Goal: Task Accomplishment & Management: Manage account settings

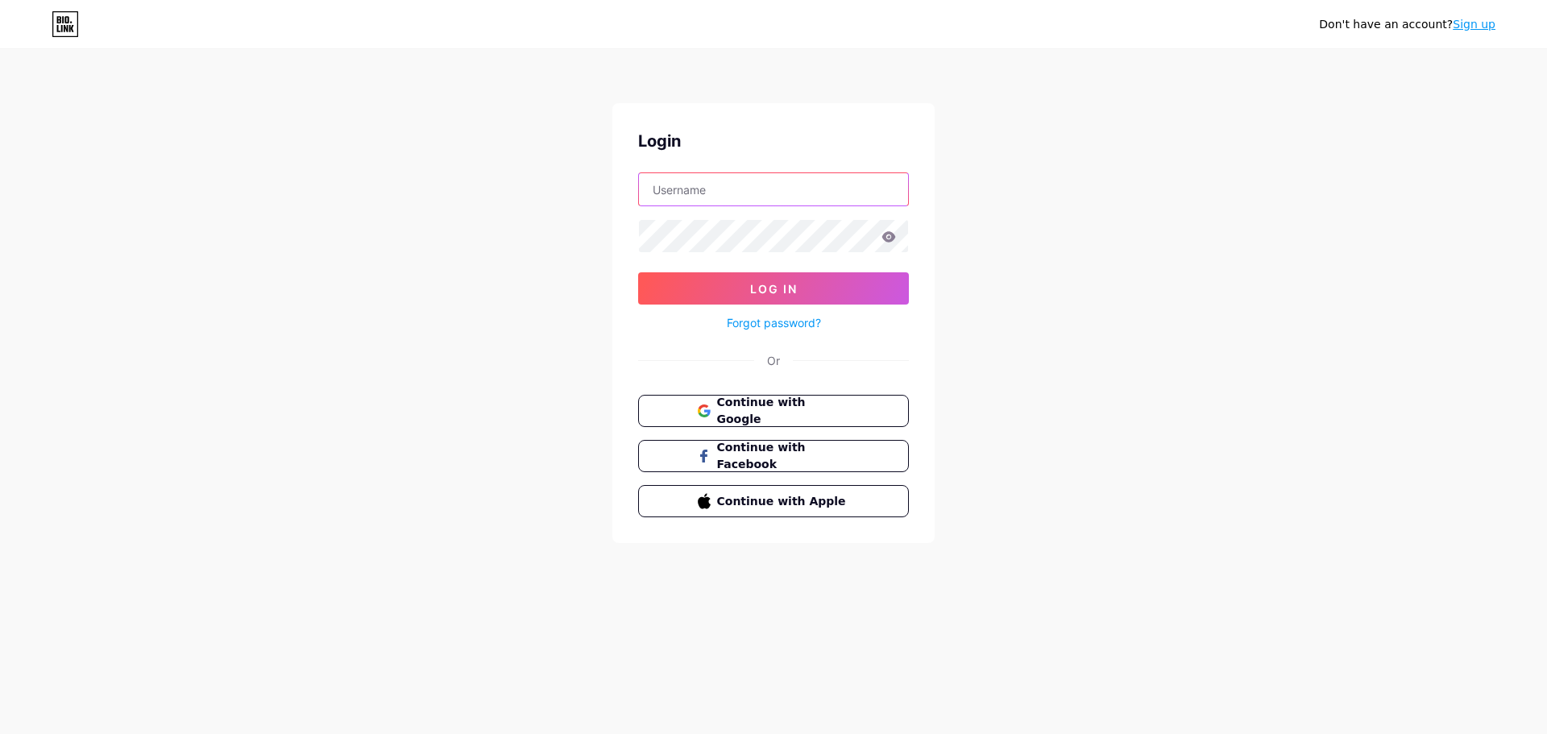
type input "[EMAIL_ADDRESS][DOMAIN_NAME]"
click at [893, 238] on icon at bounding box center [889, 236] width 14 height 10
click at [889, 234] on icon at bounding box center [889, 236] width 14 height 10
click at [889, 236] on icon at bounding box center [889, 236] width 14 height 10
click at [758, 286] on span "Log In" at bounding box center [774, 289] width 48 height 14
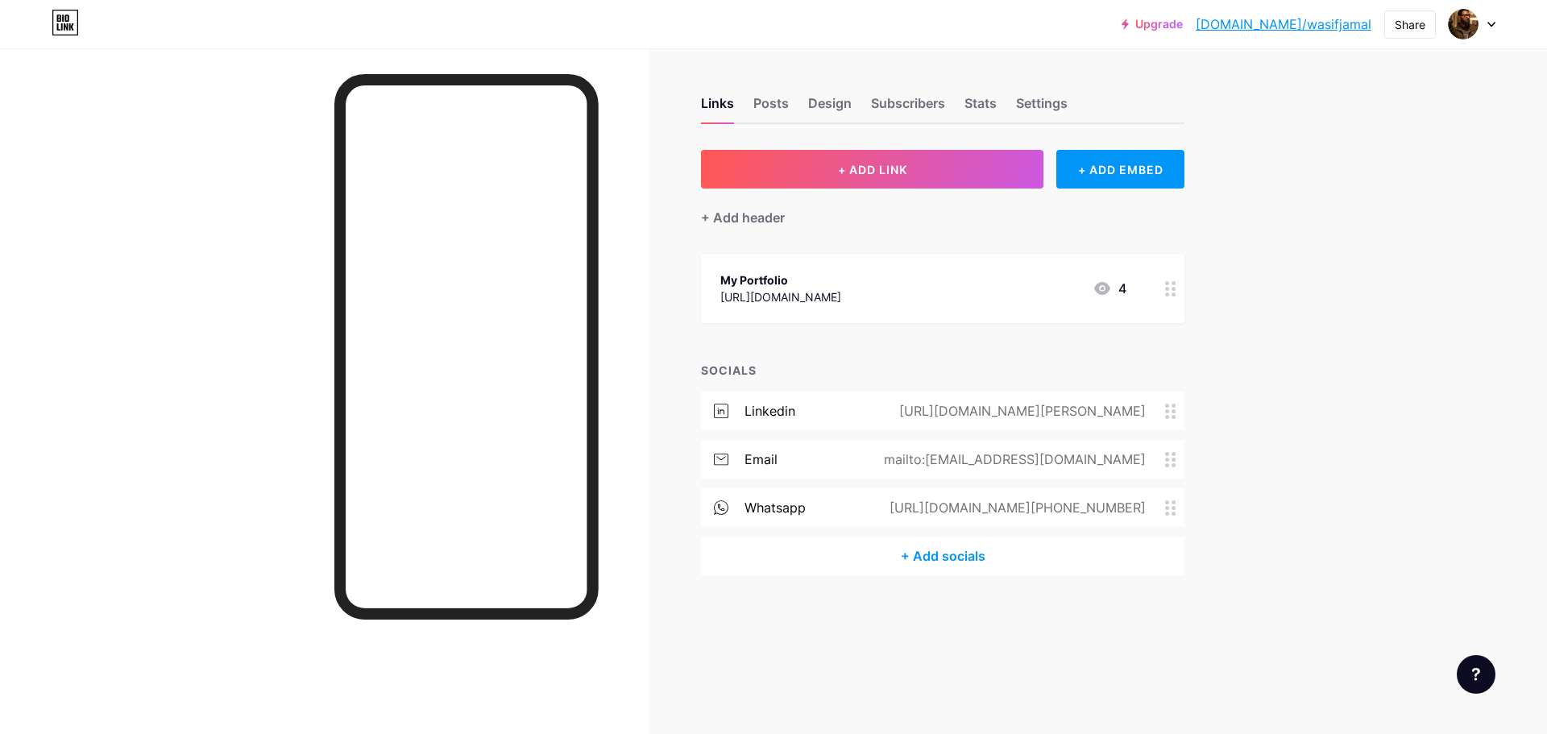
click at [1104, 283] on icon at bounding box center [1102, 288] width 16 height 13
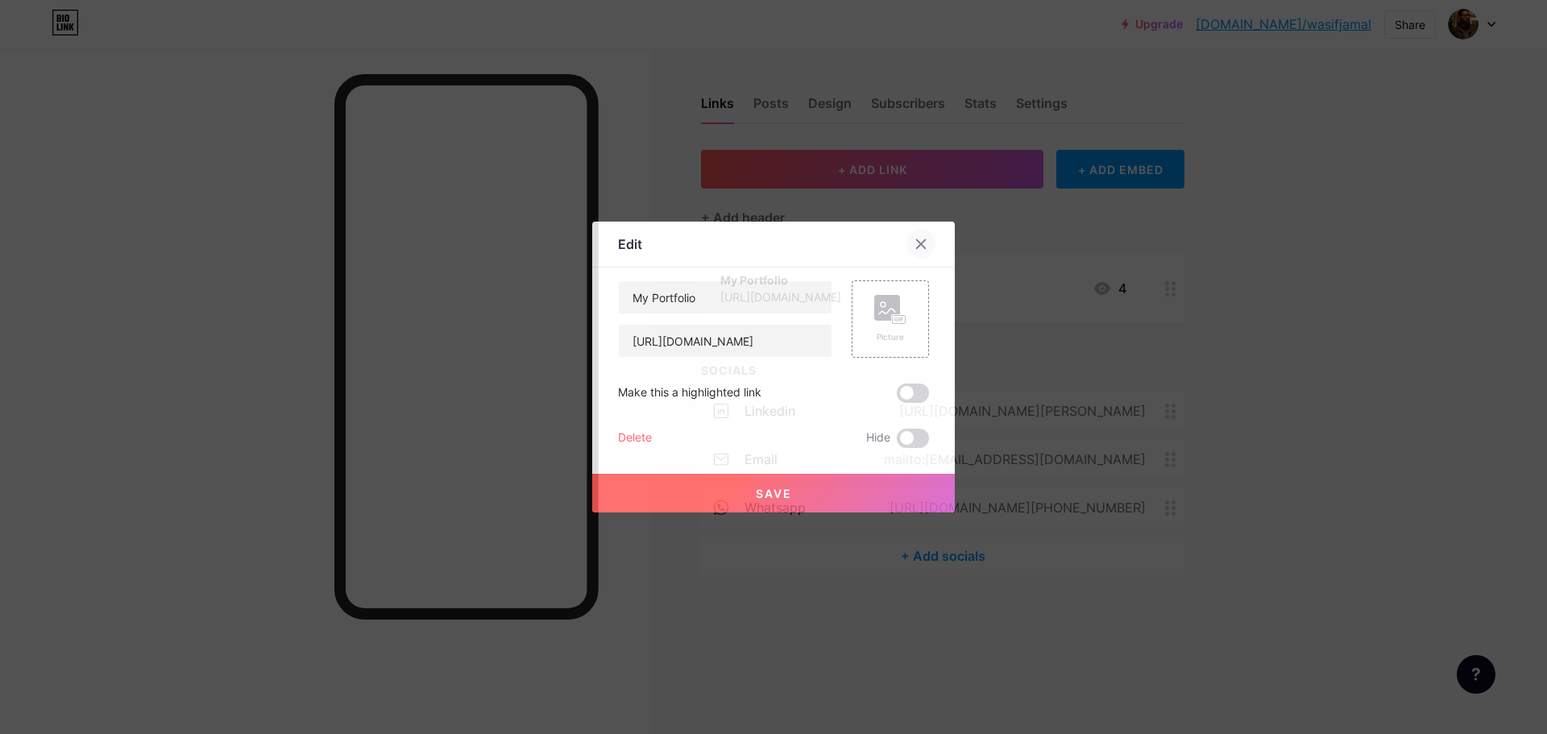
click at [918, 248] on icon at bounding box center [921, 244] width 9 height 9
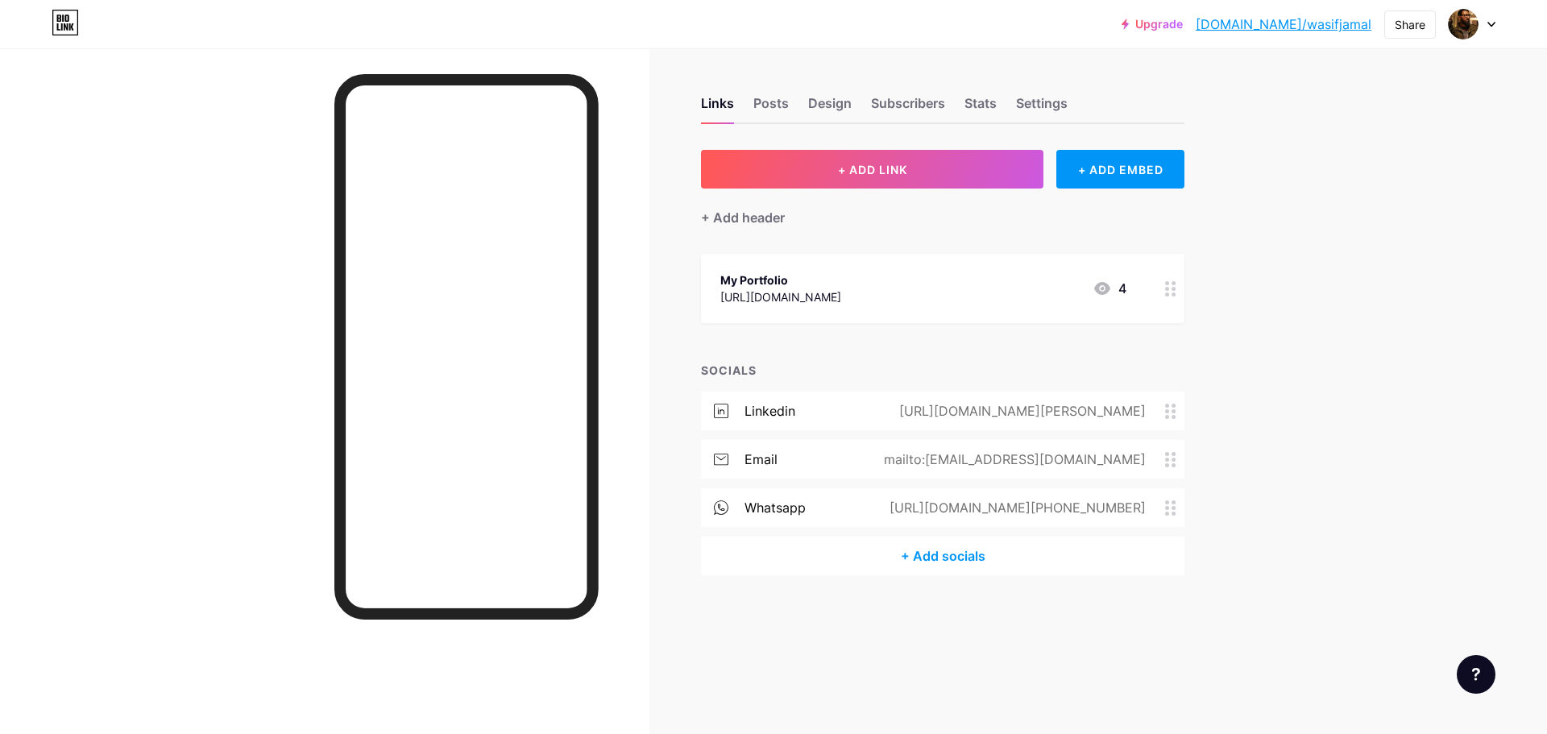
click at [1125, 291] on div "4" at bounding box center [1109, 288] width 34 height 19
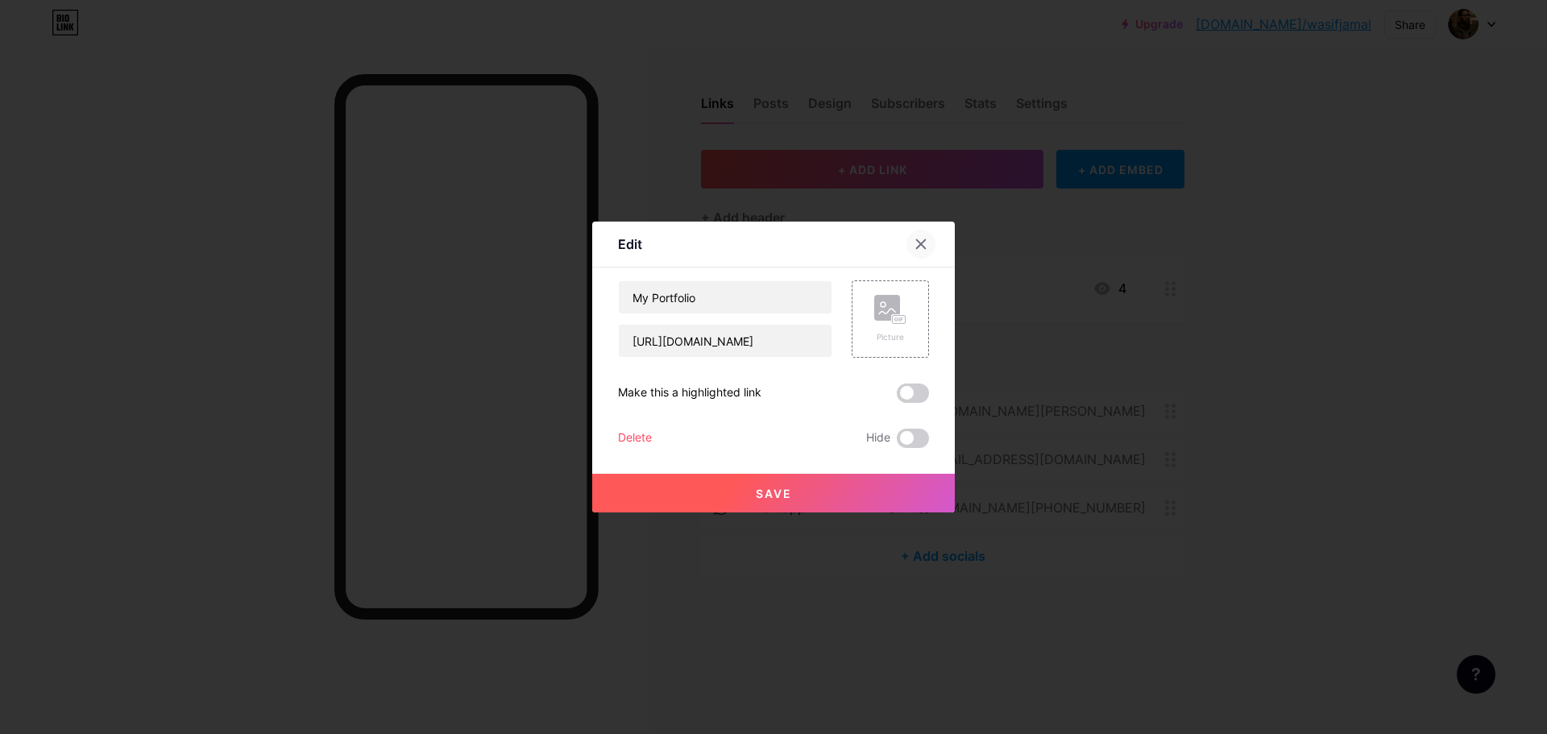
click at [925, 242] on icon at bounding box center [920, 244] width 13 height 13
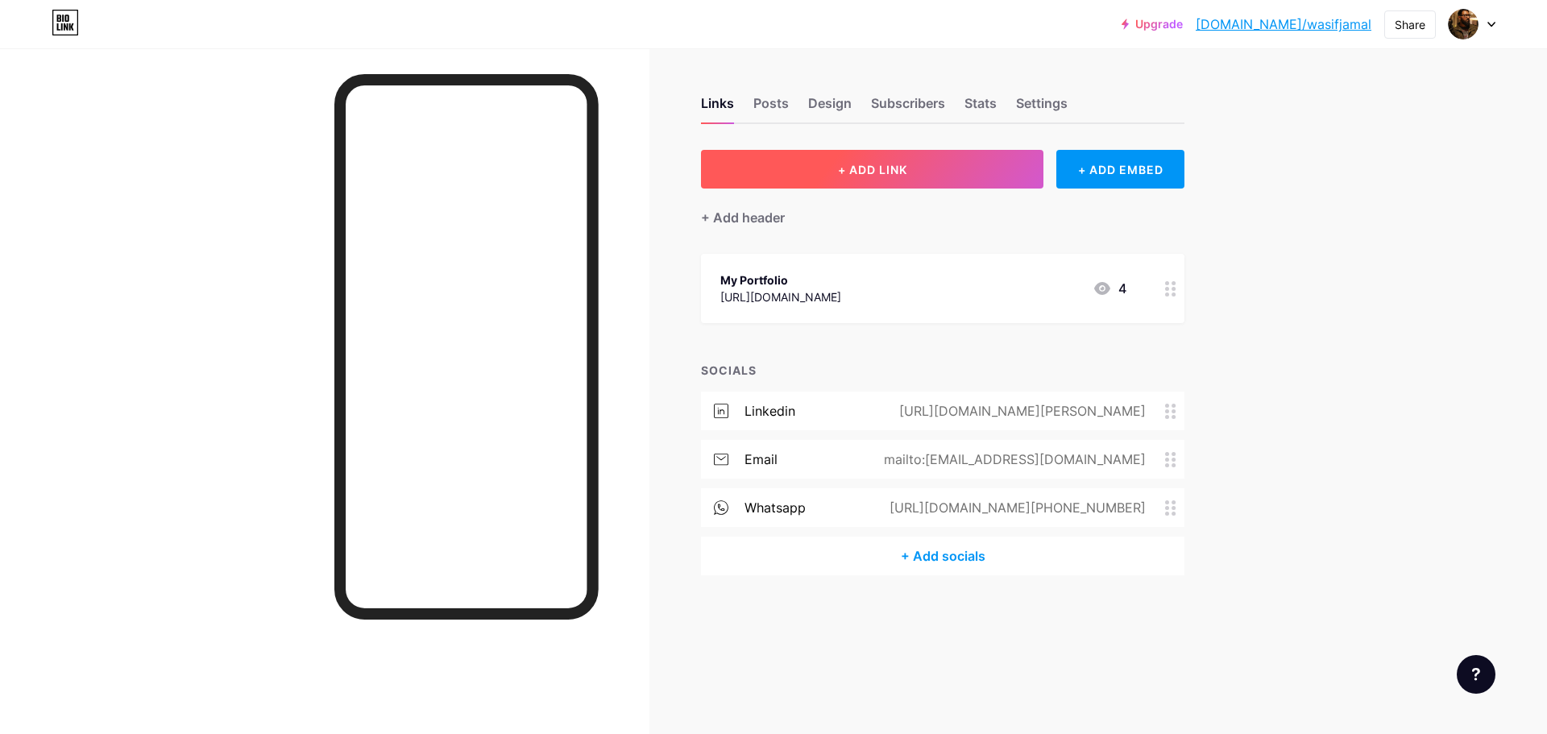
click at [851, 168] on span "+ ADD LINK" at bounding box center [872, 170] width 69 height 14
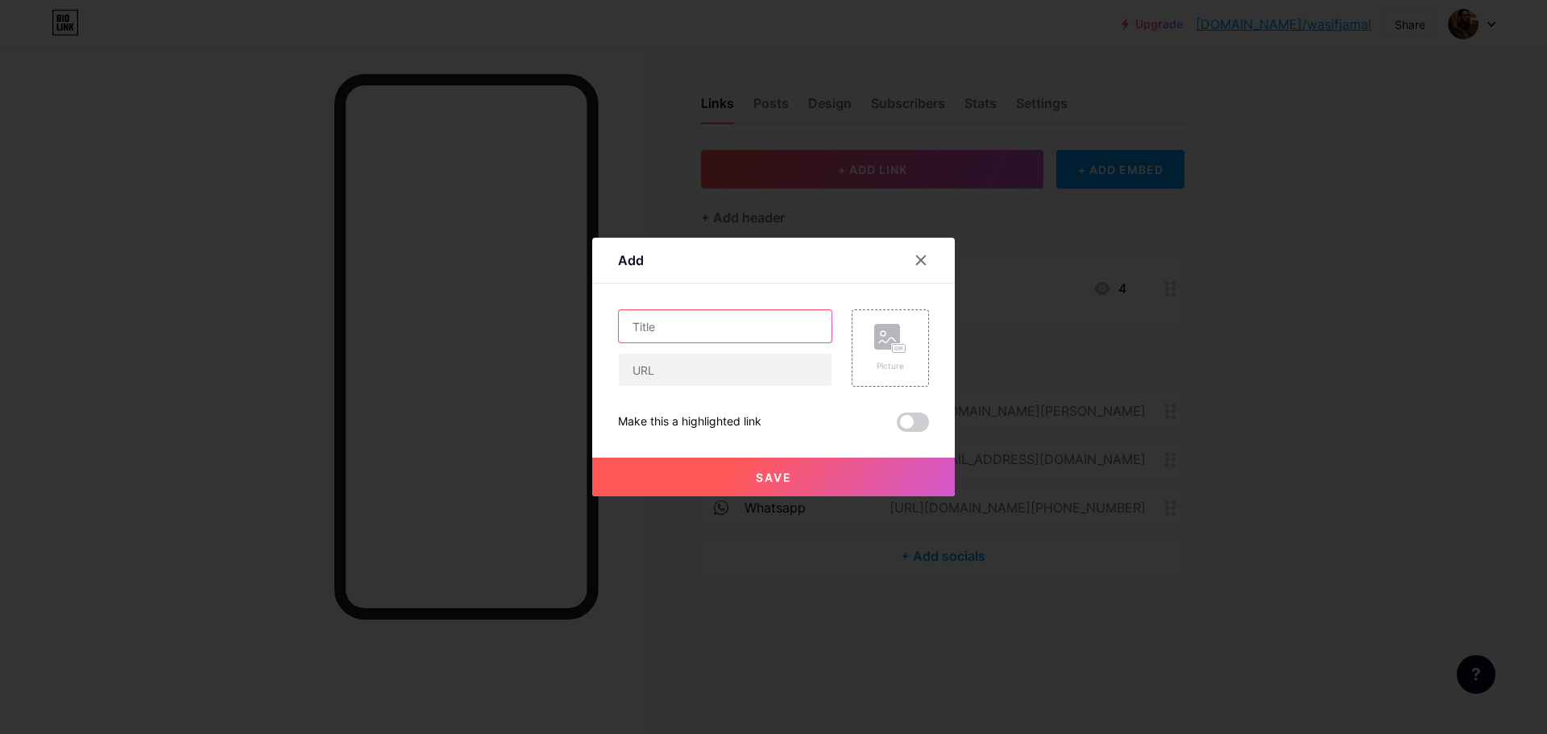
click at [693, 327] on input "text" at bounding box center [725, 326] width 213 height 32
type input "Behance"
click at [699, 371] on input "text" at bounding box center [725, 370] width 213 height 32
paste input "[URL][DOMAIN_NAME]"
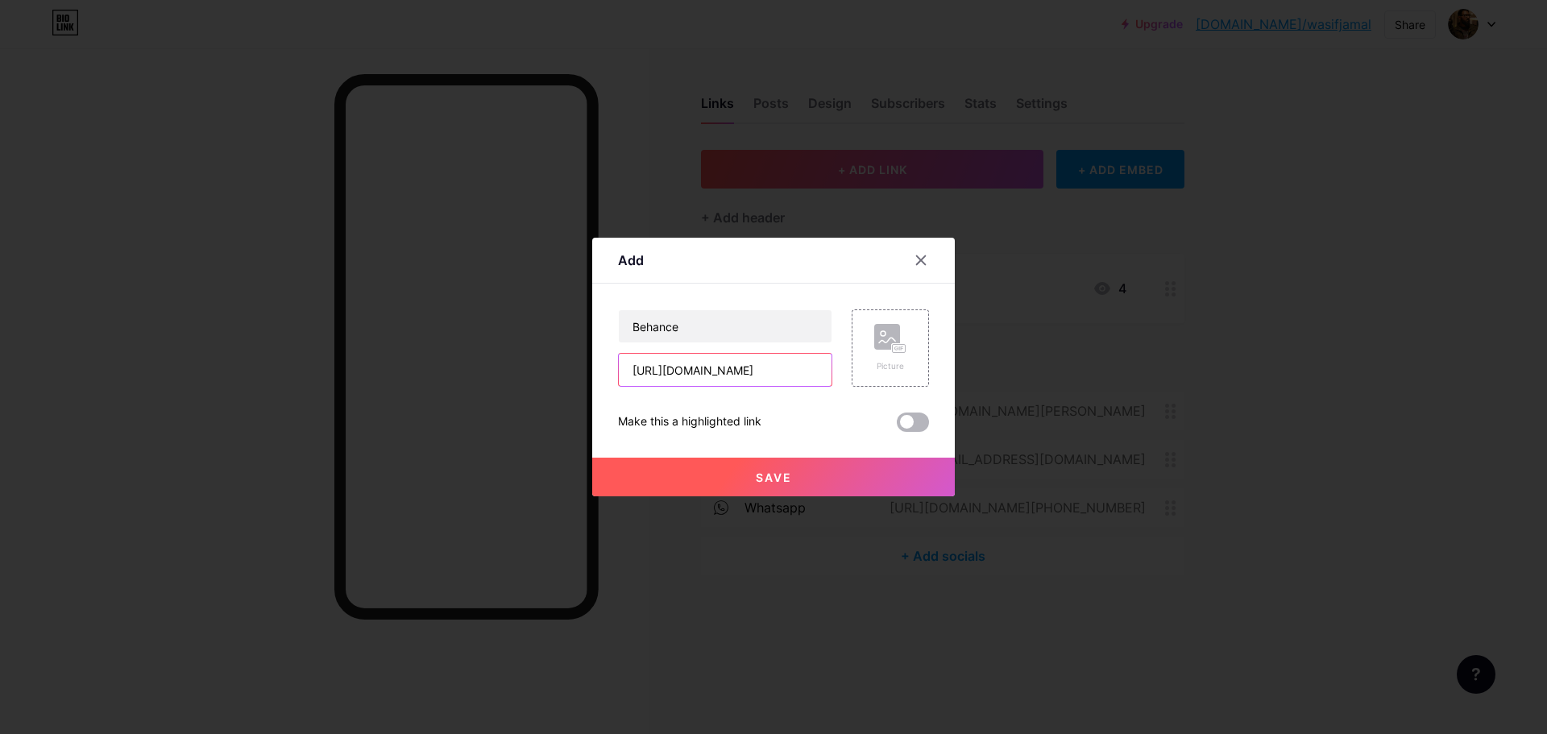
type input "[URL][DOMAIN_NAME]"
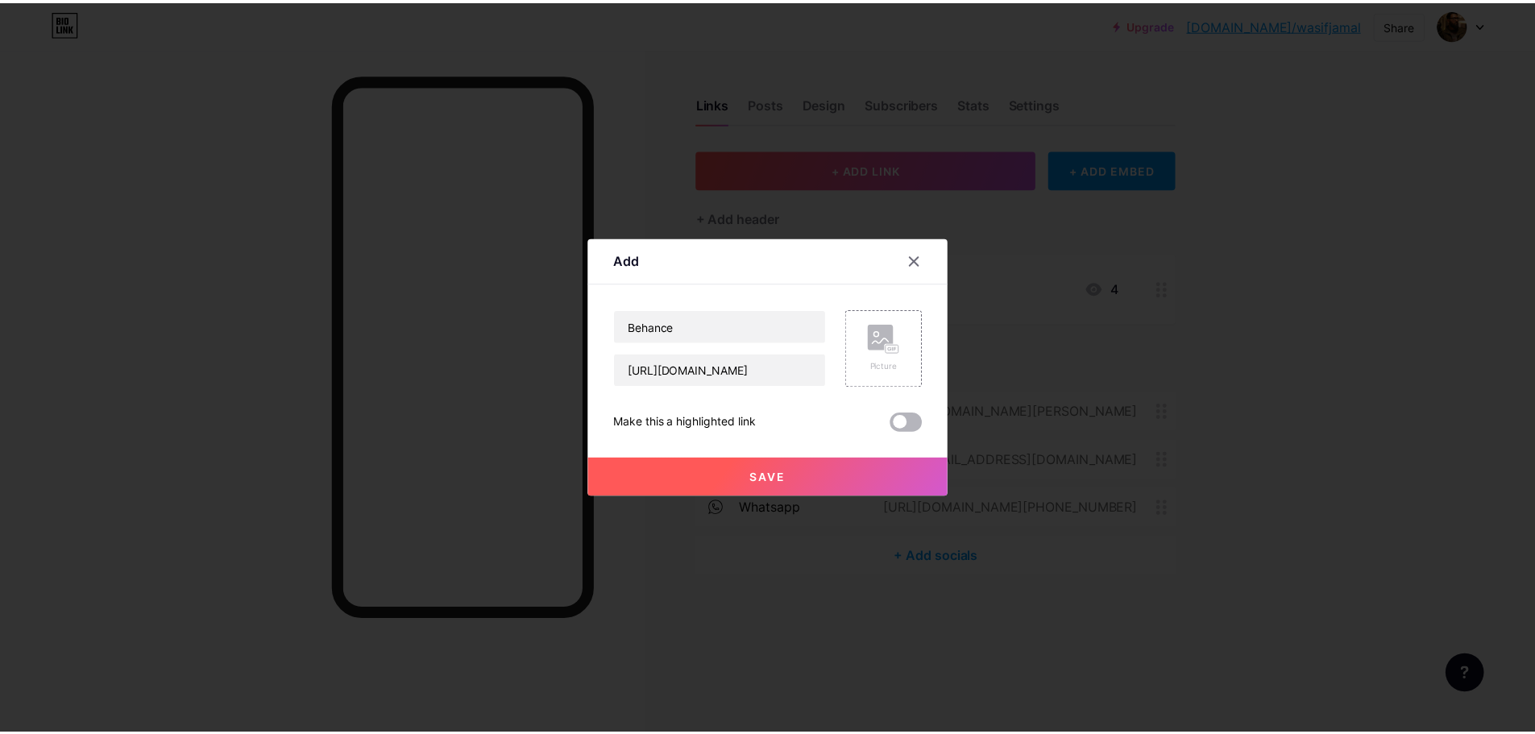
scroll to position [0, 0]
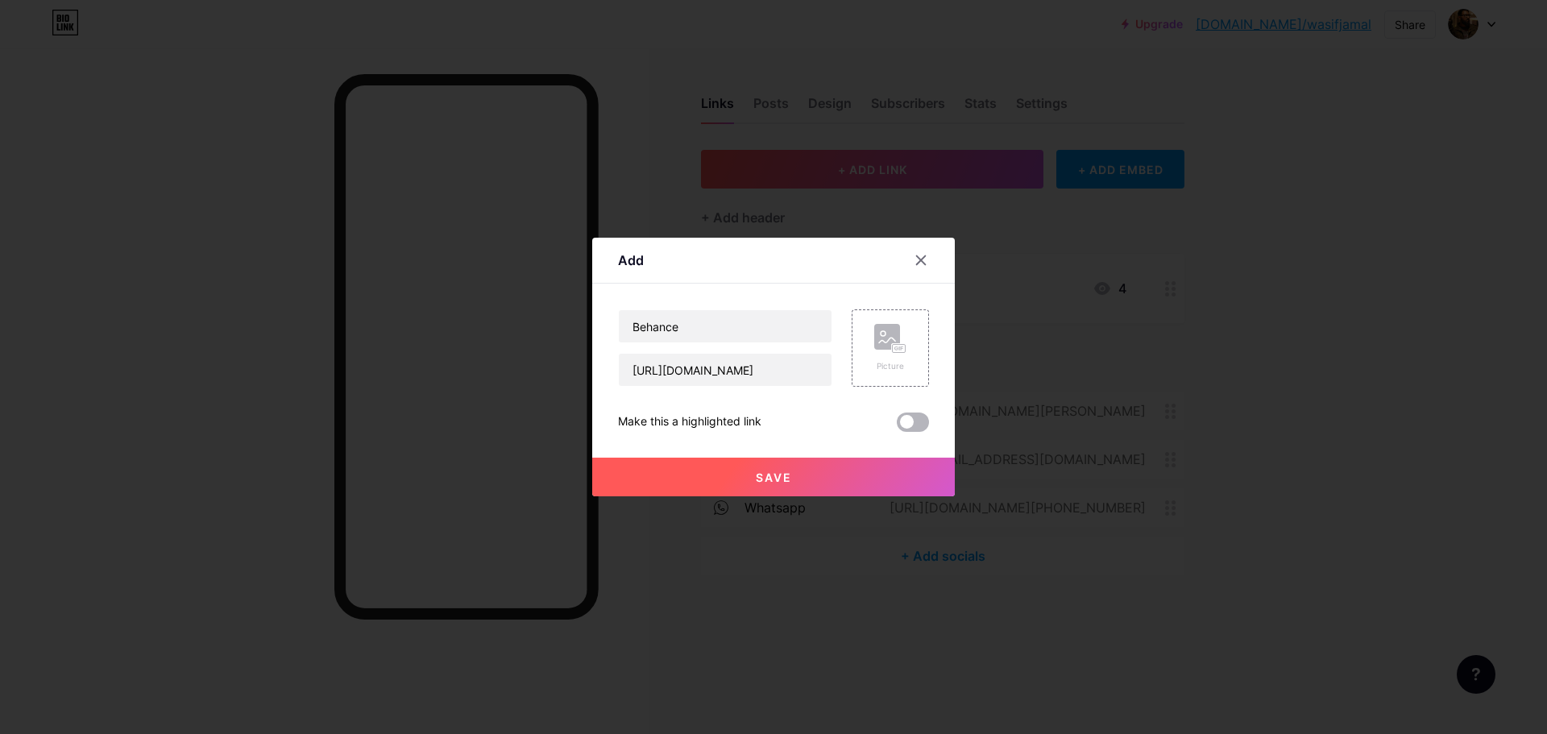
click at [915, 423] on span at bounding box center [913, 421] width 32 height 19
click at [897, 426] on input "checkbox" at bounding box center [897, 426] width 0 height 0
click at [773, 473] on span "Save" at bounding box center [774, 477] width 36 height 14
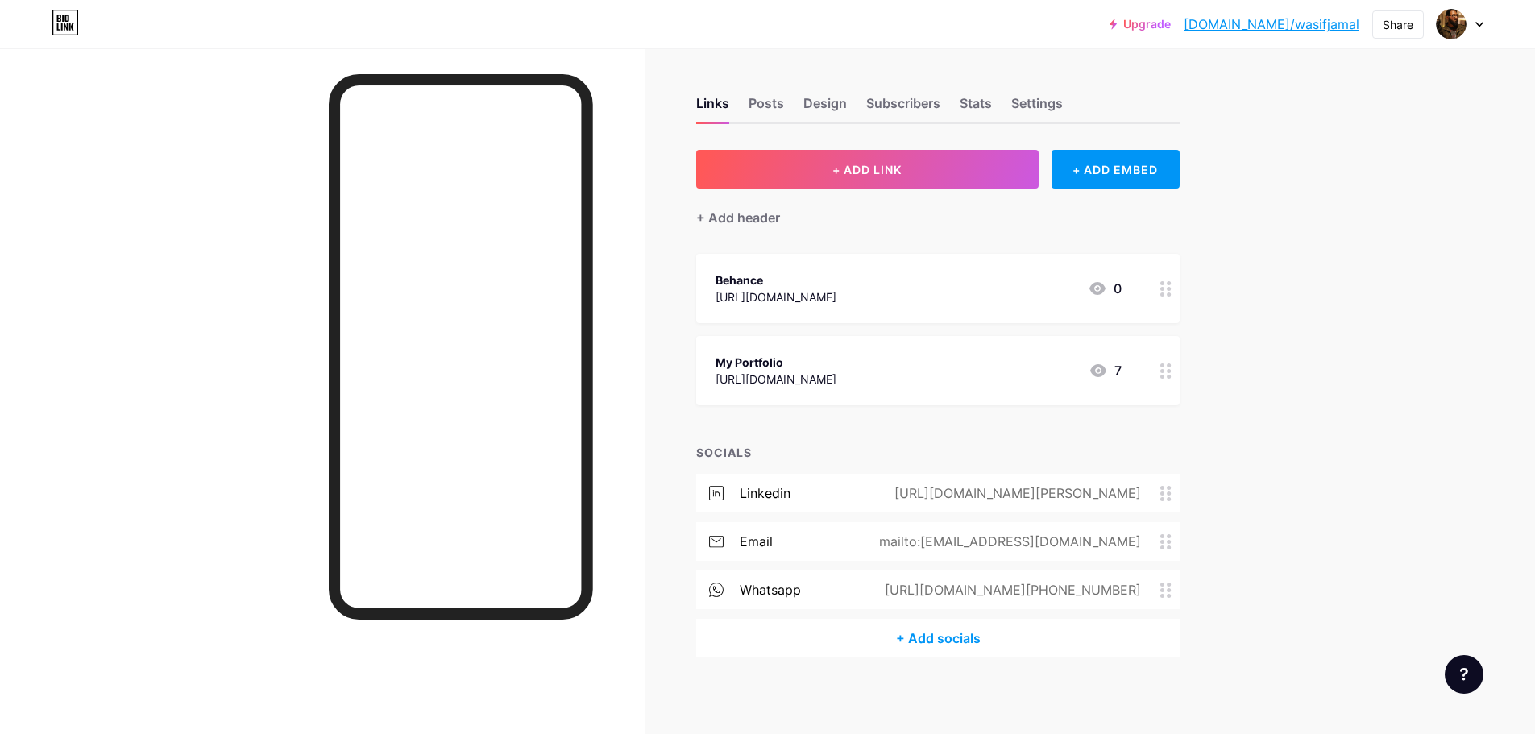
drag, startPoint x: 905, startPoint y: 357, endPoint x: 908, endPoint y: 250, distance: 107.2
click at [908, 250] on div "+ ADD LINK + ADD EMBED + Add header Behance https://www.behance.net/wasifjamal …" at bounding box center [937, 404] width 483 height 508
click at [1449, 24] on img at bounding box center [1451, 24] width 26 height 26
click at [1305, 104] on img at bounding box center [1308, 104] width 26 height 26
click at [767, 102] on div "Posts" at bounding box center [765, 107] width 35 height 29
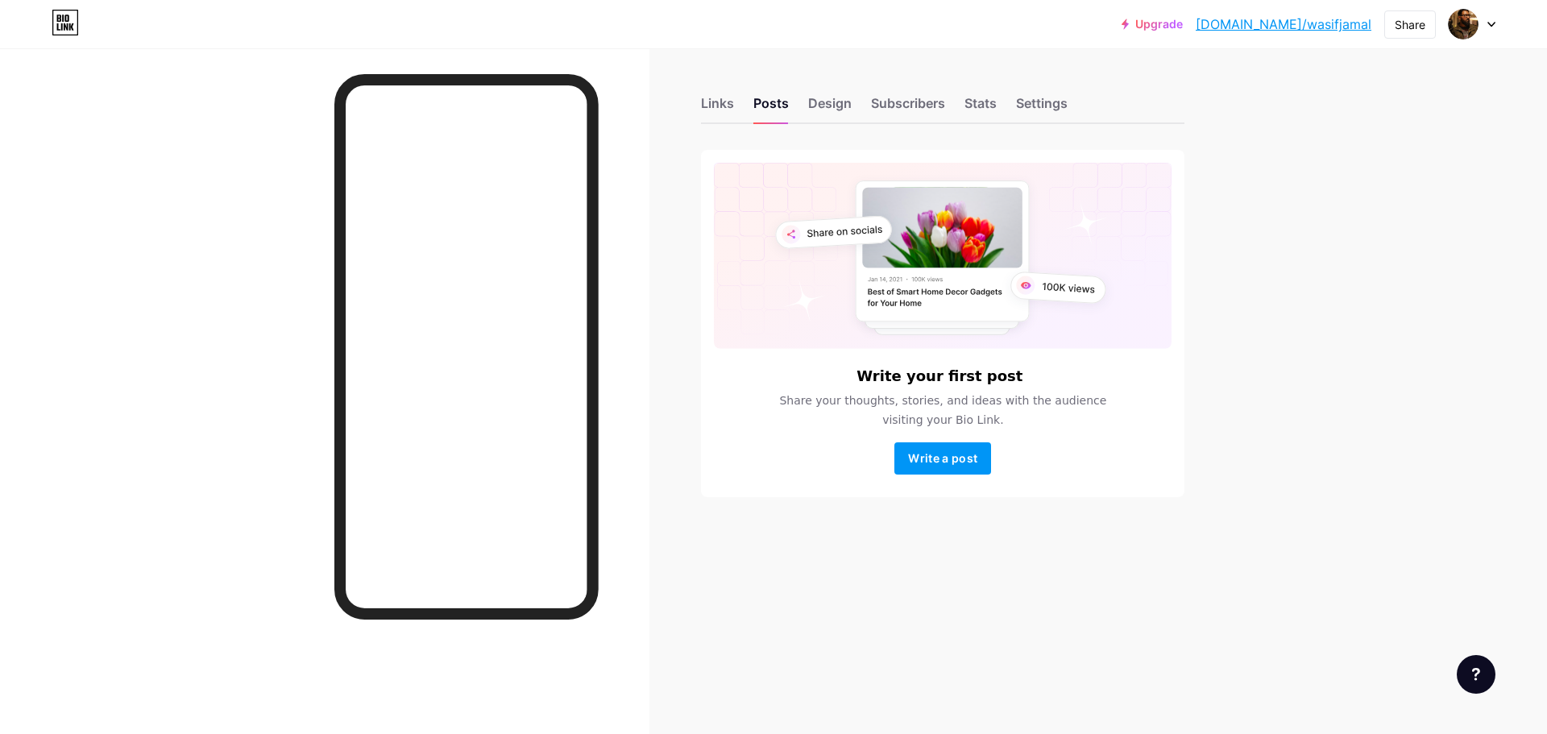
click at [1486, 29] on div at bounding box center [1471, 24] width 47 height 29
click at [1367, 184] on link "Account settings" at bounding box center [1395, 183] width 200 height 44
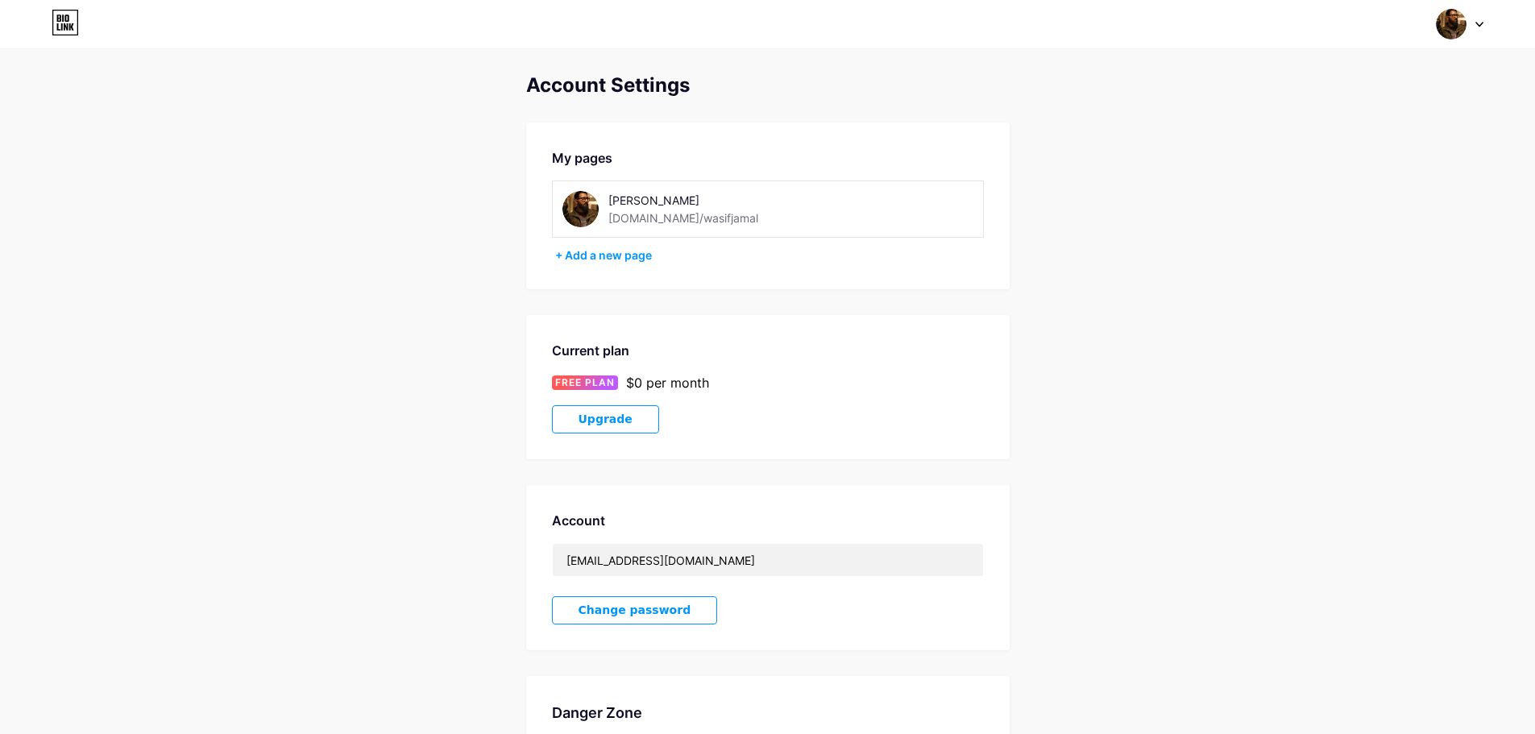
click at [579, 209] on img at bounding box center [580, 209] width 36 height 36
click at [566, 205] on img at bounding box center [580, 209] width 36 height 36
click at [577, 205] on img at bounding box center [580, 209] width 36 height 36
click at [581, 209] on img at bounding box center [580, 209] width 36 height 36
drag, startPoint x: 581, startPoint y: 208, endPoint x: 538, endPoint y: 135, distance: 84.1
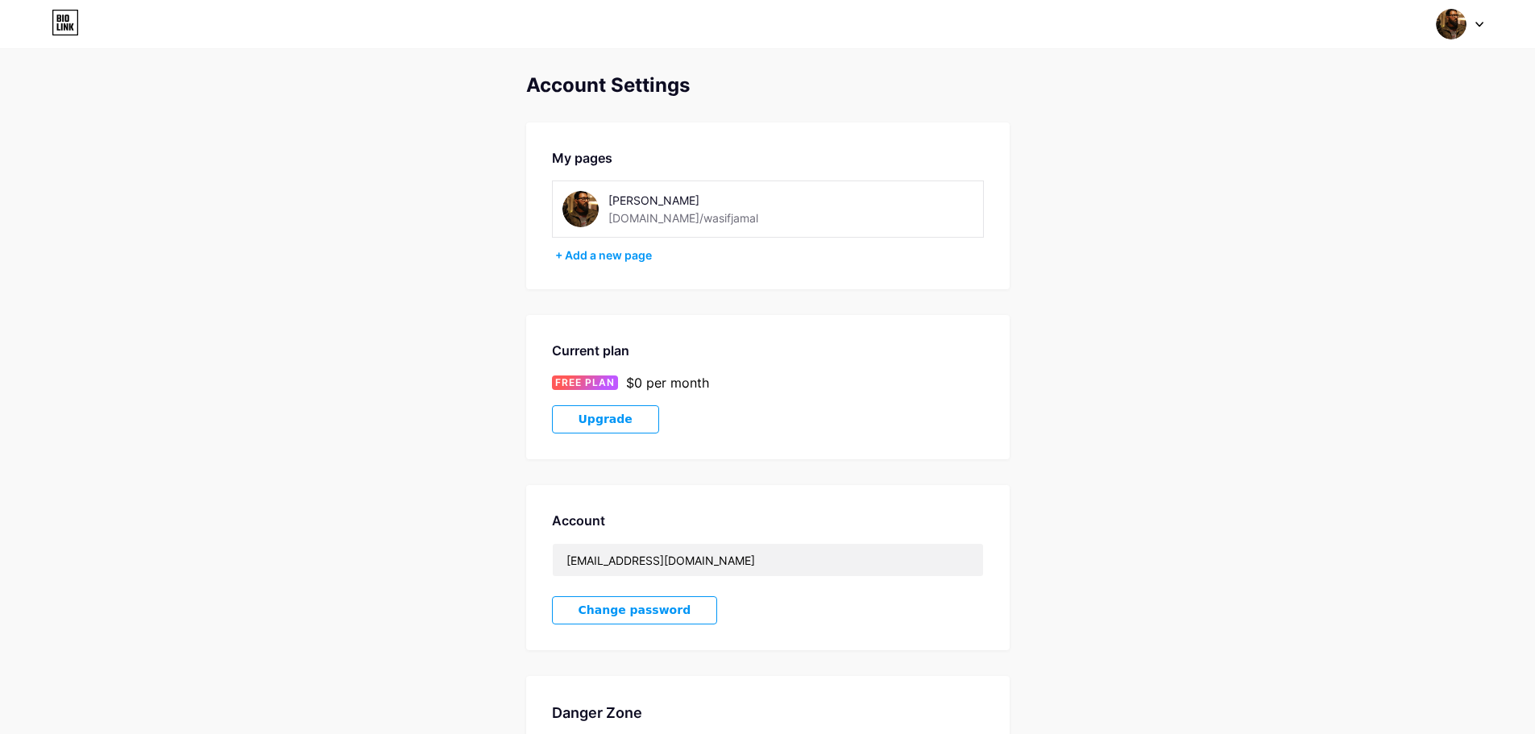
click at [514, 162] on div "Account Settings My pages [PERSON_NAME] [DOMAIN_NAME]/wasifjamal + Add a new pa…" at bounding box center [767, 455] width 1535 height 762
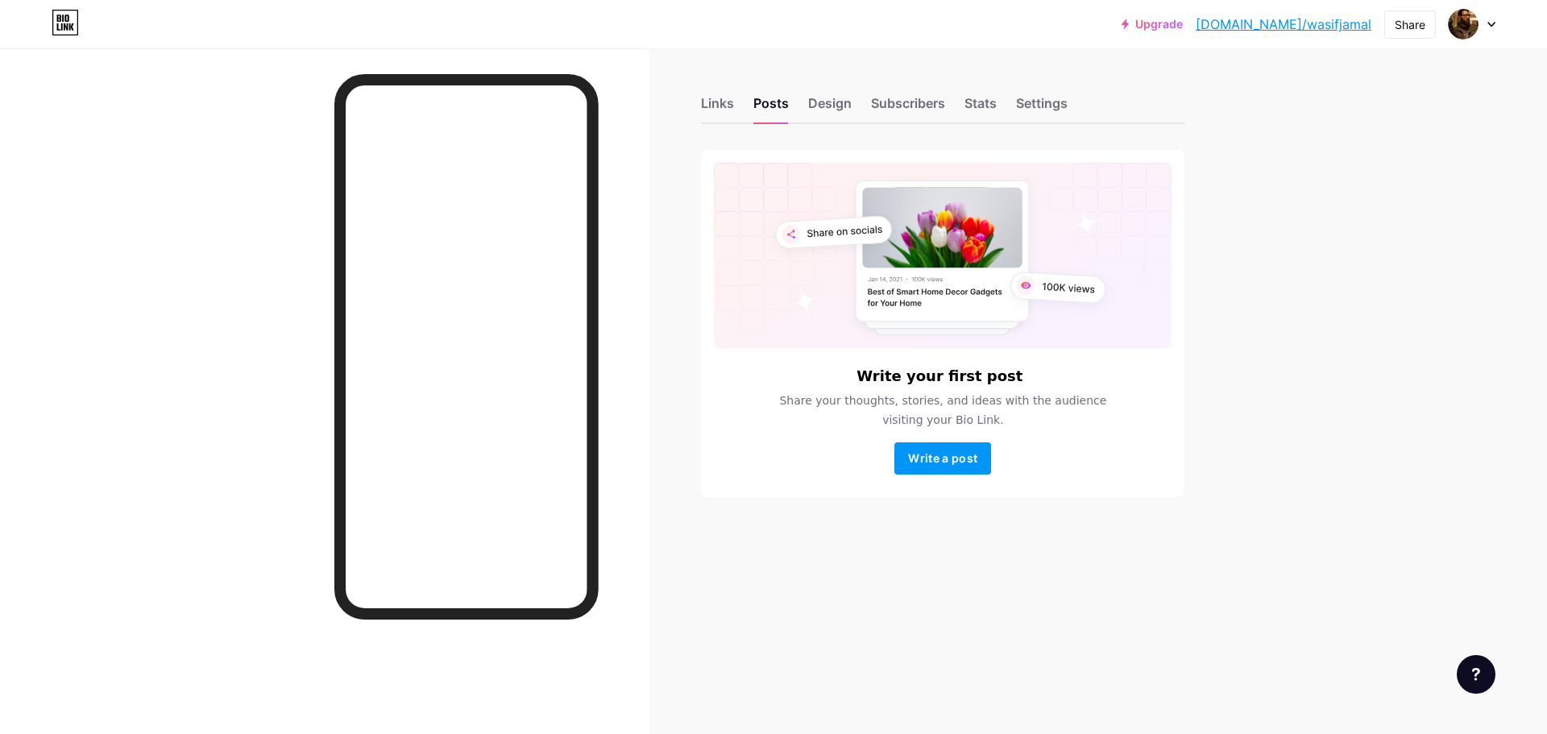
click at [1489, 24] on icon at bounding box center [1491, 25] width 8 height 6
click at [1364, 180] on link "Account settings" at bounding box center [1395, 183] width 200 height 44
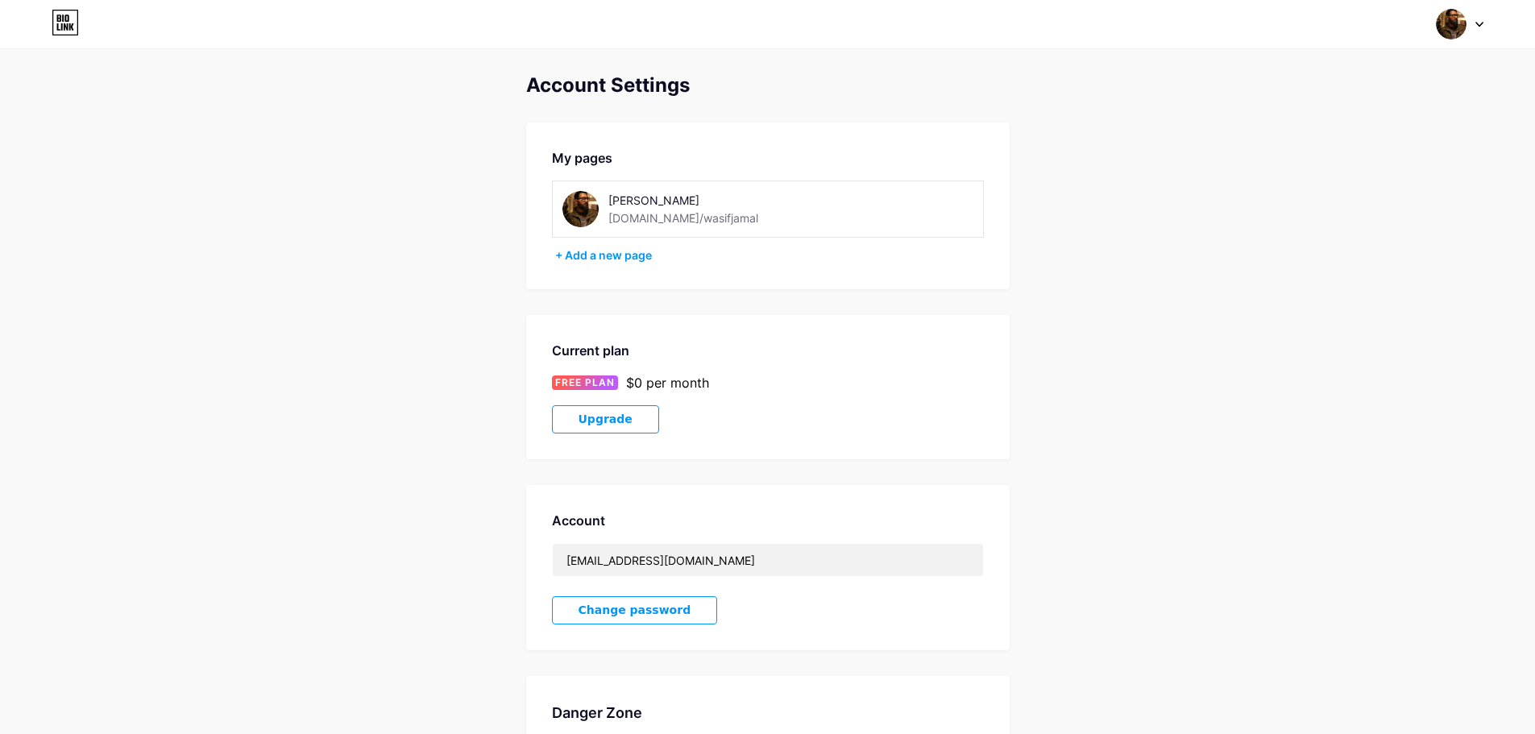
click at [585, 81] on div "Account Settings" at bounding box center [767, 85] width 483 height 23
click at [577, 210] on img at bounding box center [580, 209] width 36 height 36
drag, startPoint x: 582, startPoint y: 159, endPoint x: 1220, endPoint y: 131, distance: 638.6
click at [595, 154] on div "My pages" at bounding box center [768, 157] width 432 height 19
click at [1475, 25] on icon at bounding box center [1479, 25] width 8 height 6
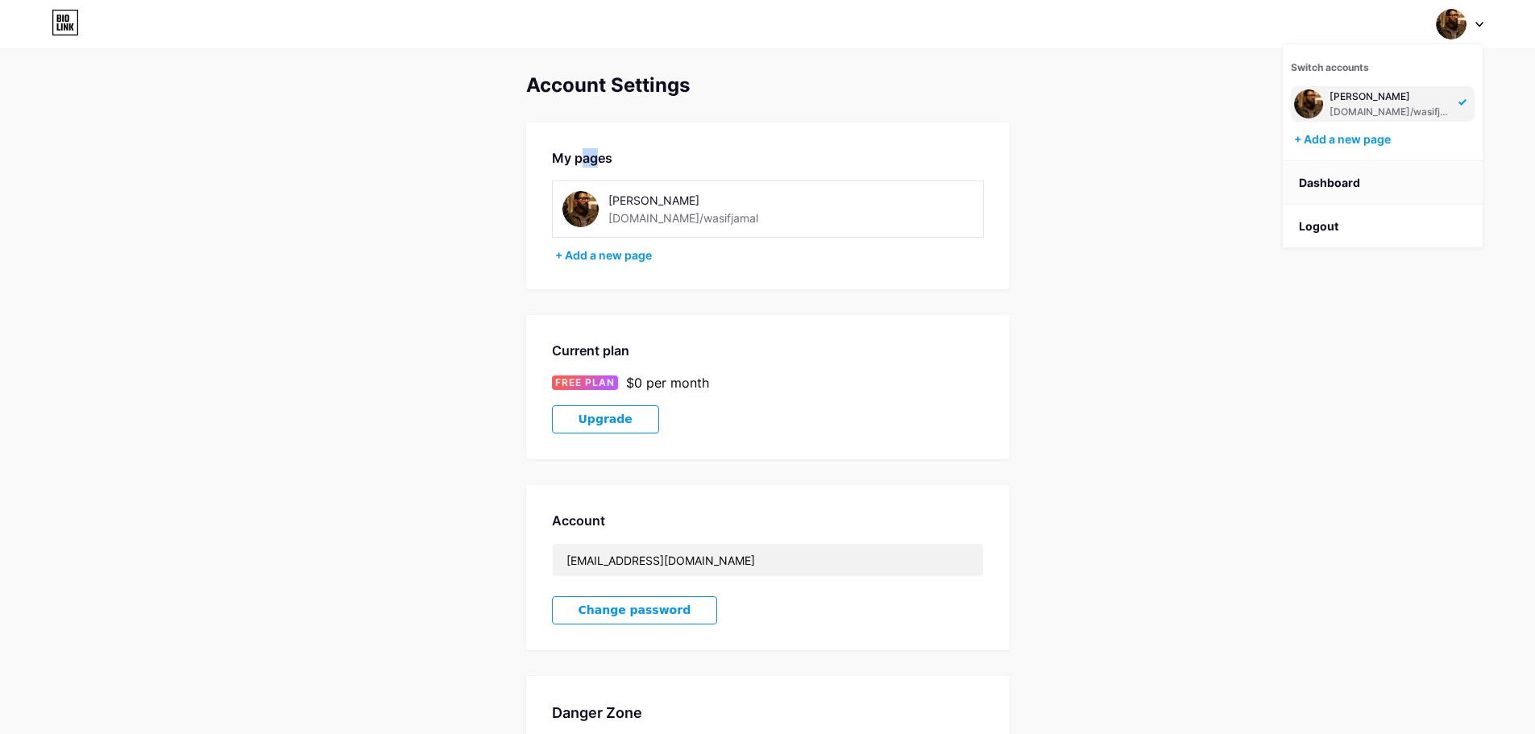
click at [1334, 183] on link "Dashboard" at bounding box center [1382, 183] width 200 height 44
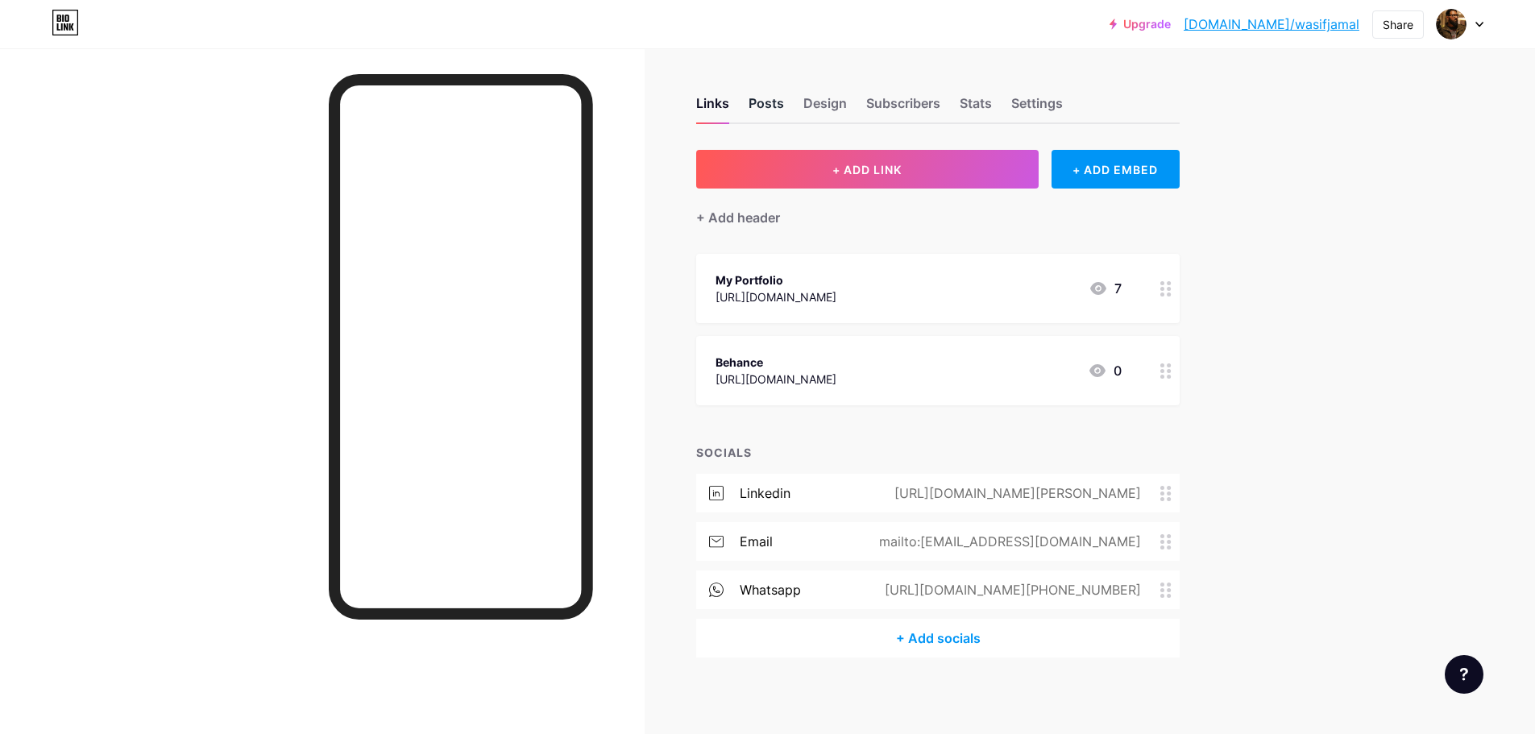
click at [769, 103] on div "Posts" at bounding box center [765, 107] width 35 height 29
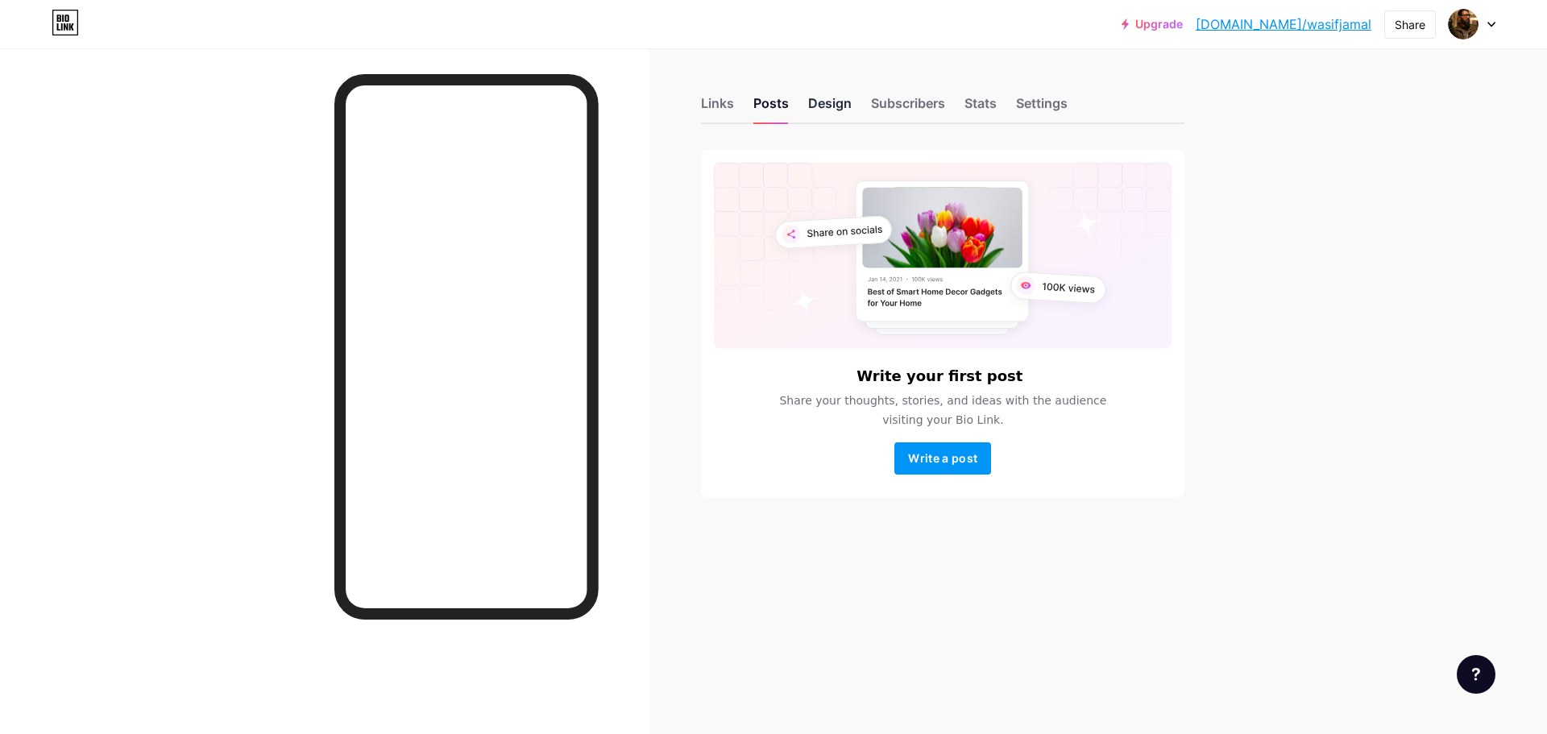
click at [830, 98] on div "Design" at bounding box center [830, 107] width 44 height 29
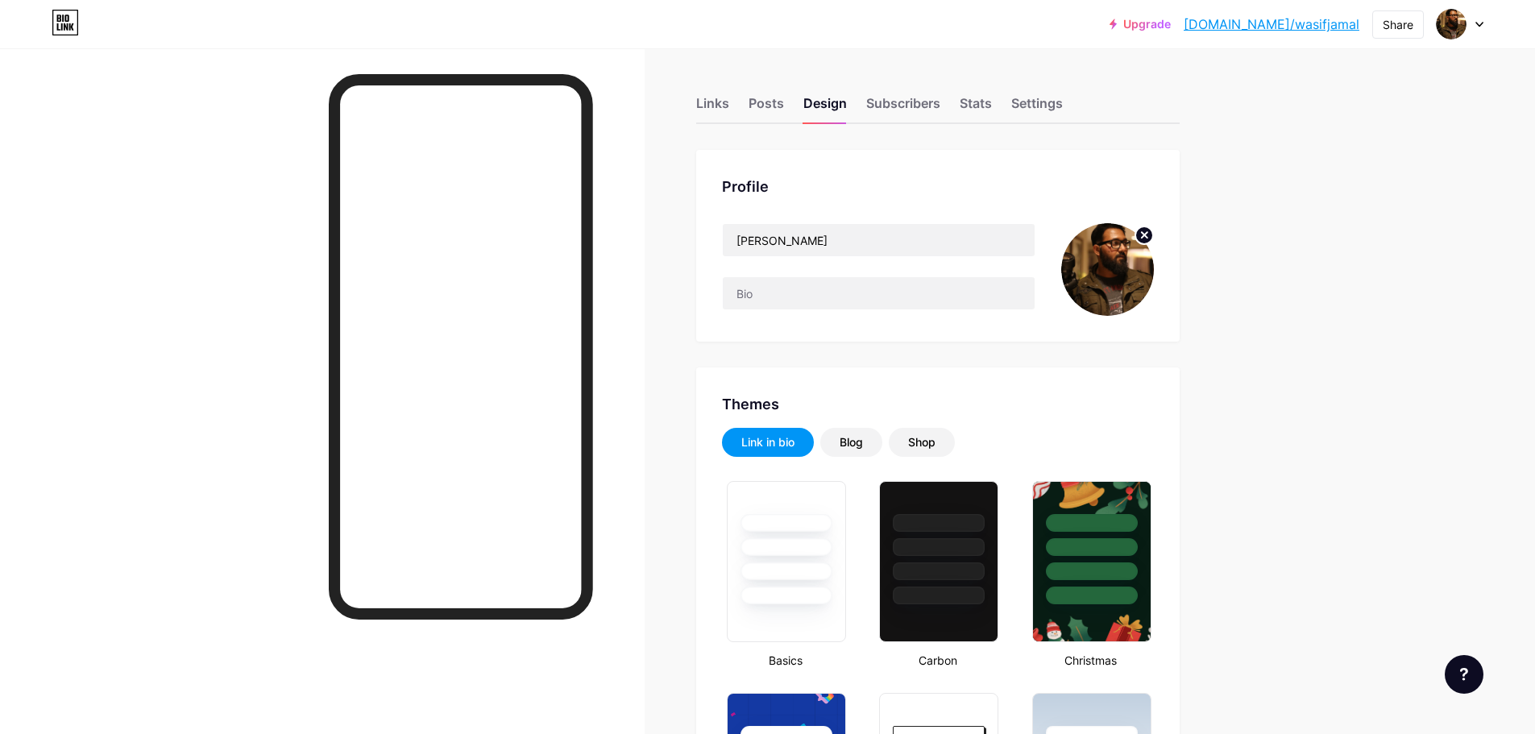
click at [1119, 273] on img at bounding box center [1107, 269] width 93 height 93
click at [1147, 234] on icon at bounding box center [1145, 235] width 6 height 6
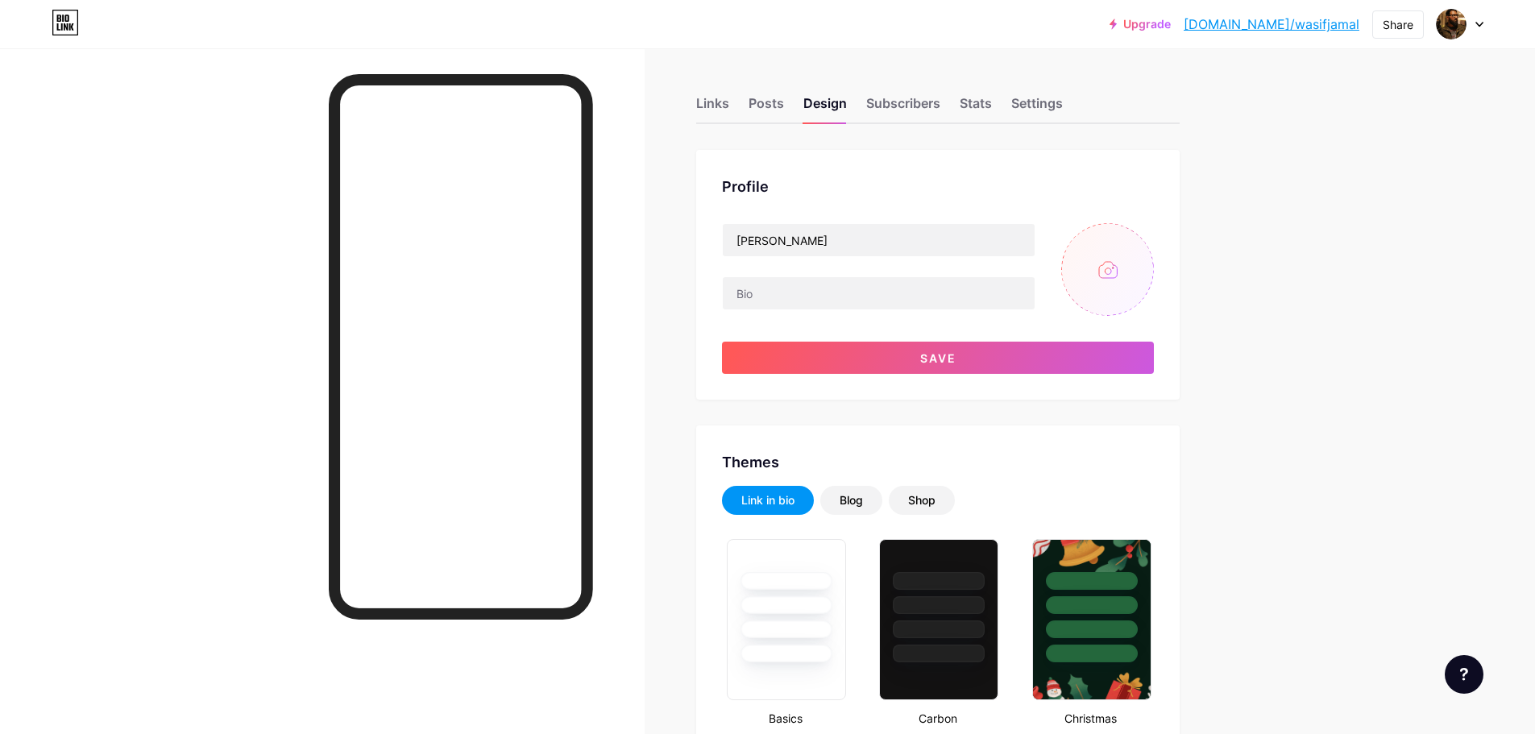
click at [1110, 269] on input "file" at bounding box center [1107, 269] width 93 height 93
type input "C:\fakepath\IMG_2066.JPG"
click at [1113, 260] on img at bounding box center [1107, 269] width 93 height 93
click at [1120, 244] on img at bounding box center [1107, 269] width 93 height 93
click at [1122, 265] on img at bounding box center [1107, 269] width 93 height 93
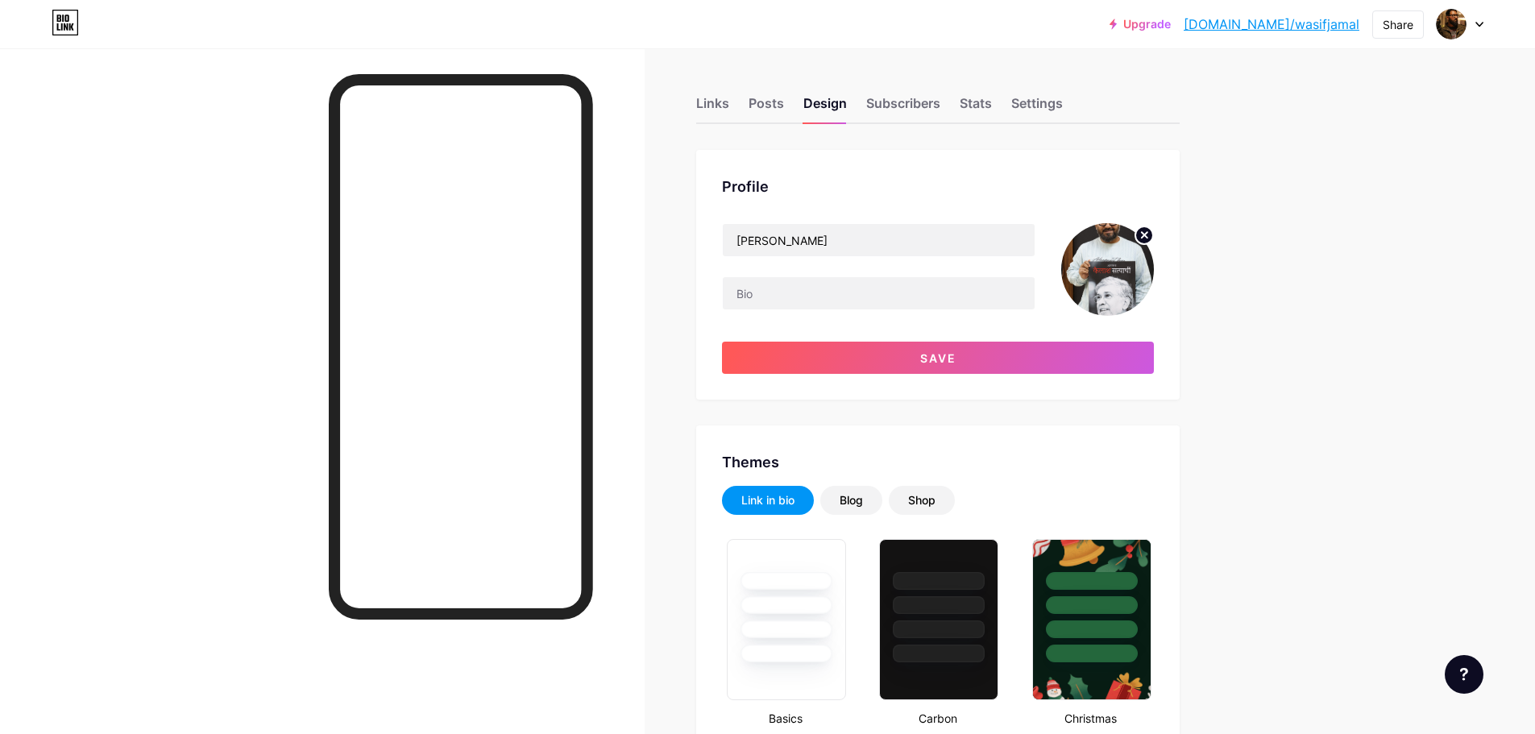
click at [1147, 234] on icon at bounding box center [1145, 235] width 6 height 6
click at [1084, 259] on input "file" at bounding box center [1107, 269] width 93 height 93
type input "C:\fakepath\IMG_20661.JPG"
click at [1046, 106] on div "Settings" at bounding box center [1037, 107] width 52 height 29
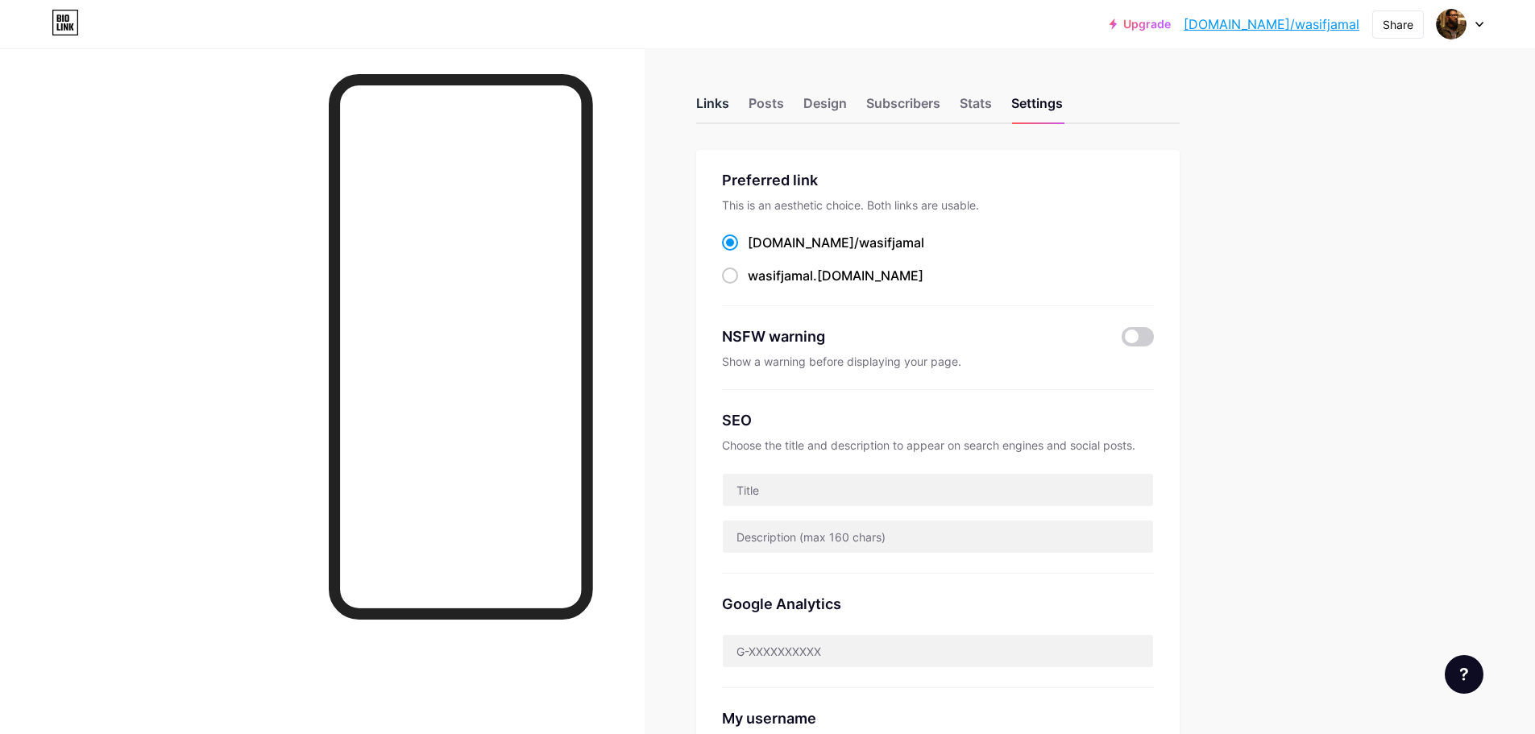
click at [715, 102] on div "Links" at bounding box center [712, 107] width 33 height 29
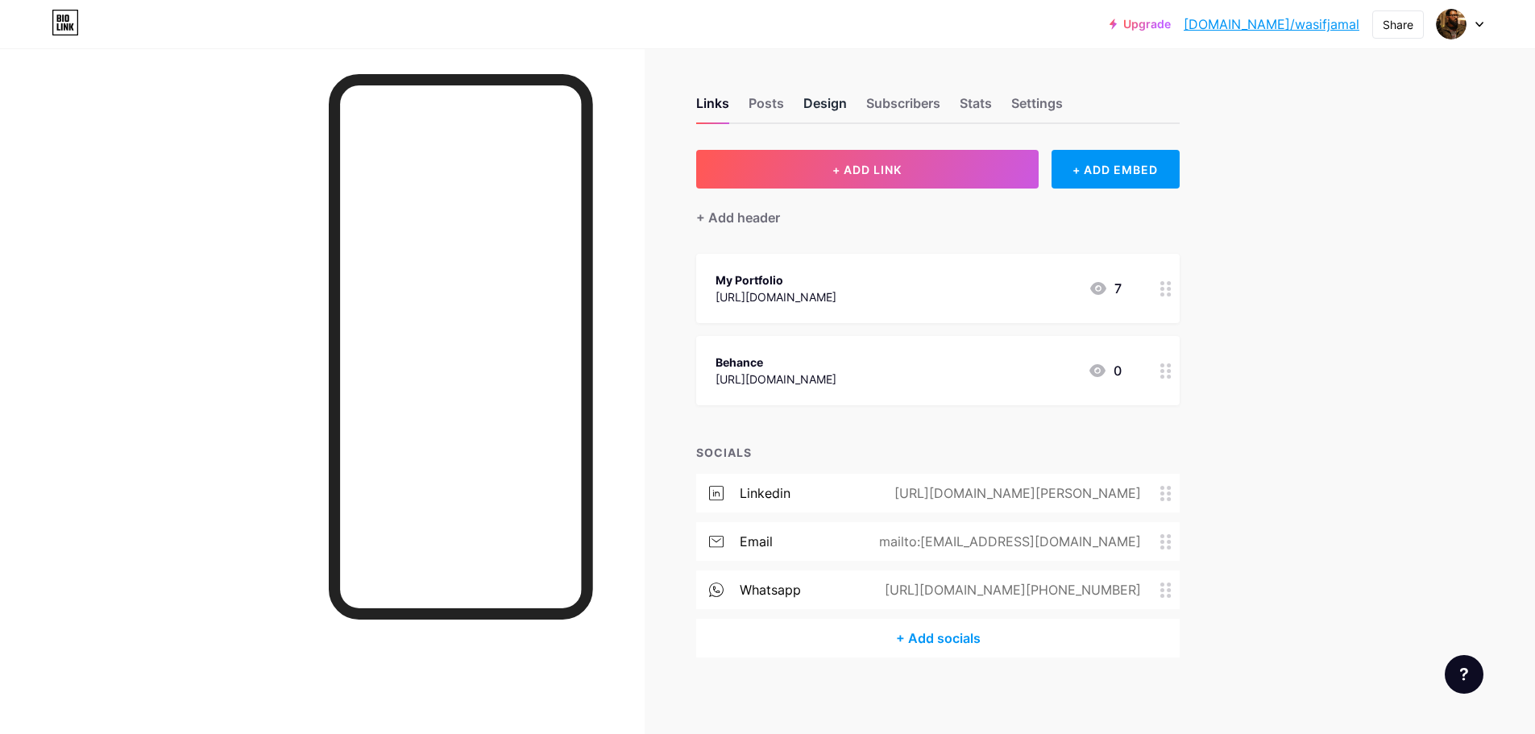
click at [809, 106] on div "Design" at bounding box center [825, 107] width 44 height 29
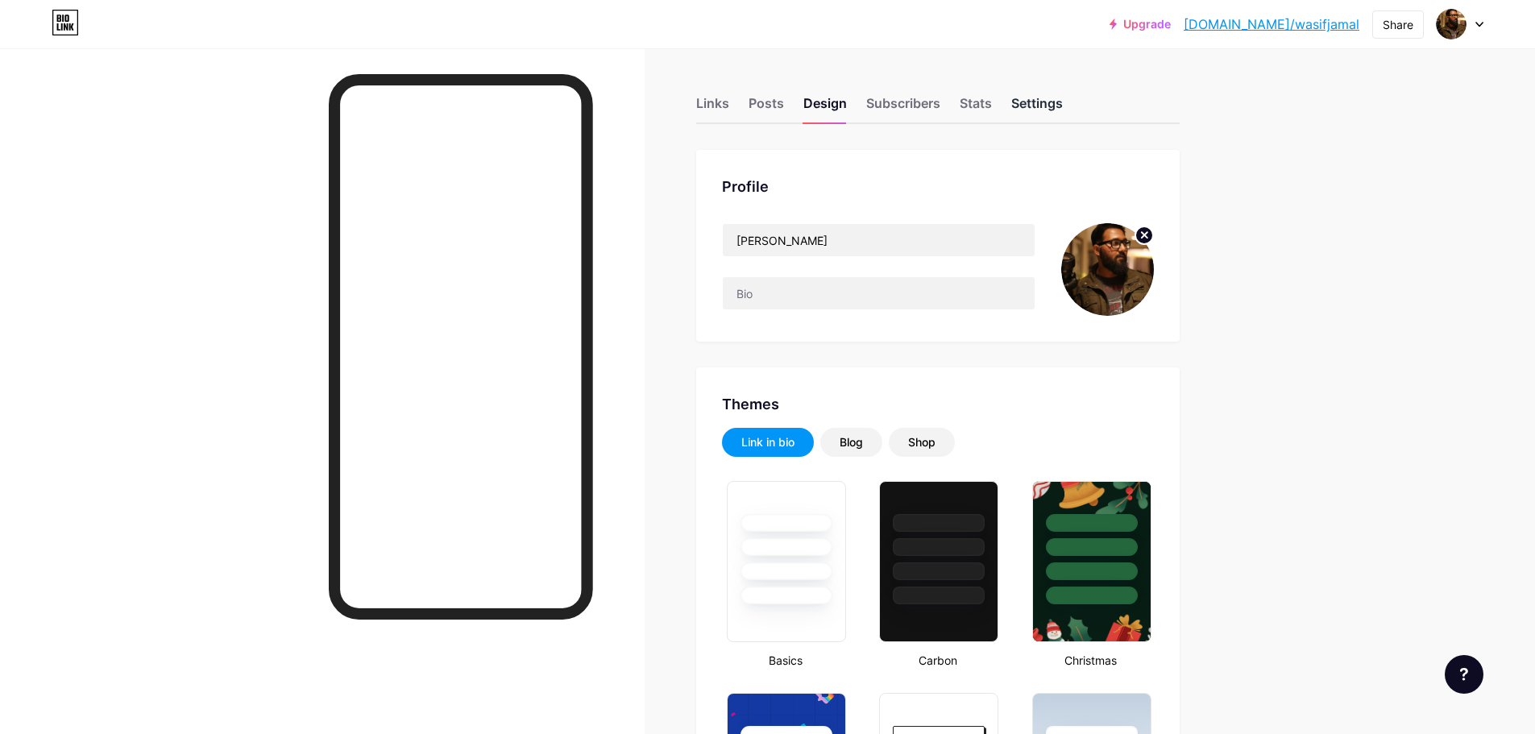
click at [1057, 104] on div "Settings" at bounding box center [1037, 107] width 52 height 29
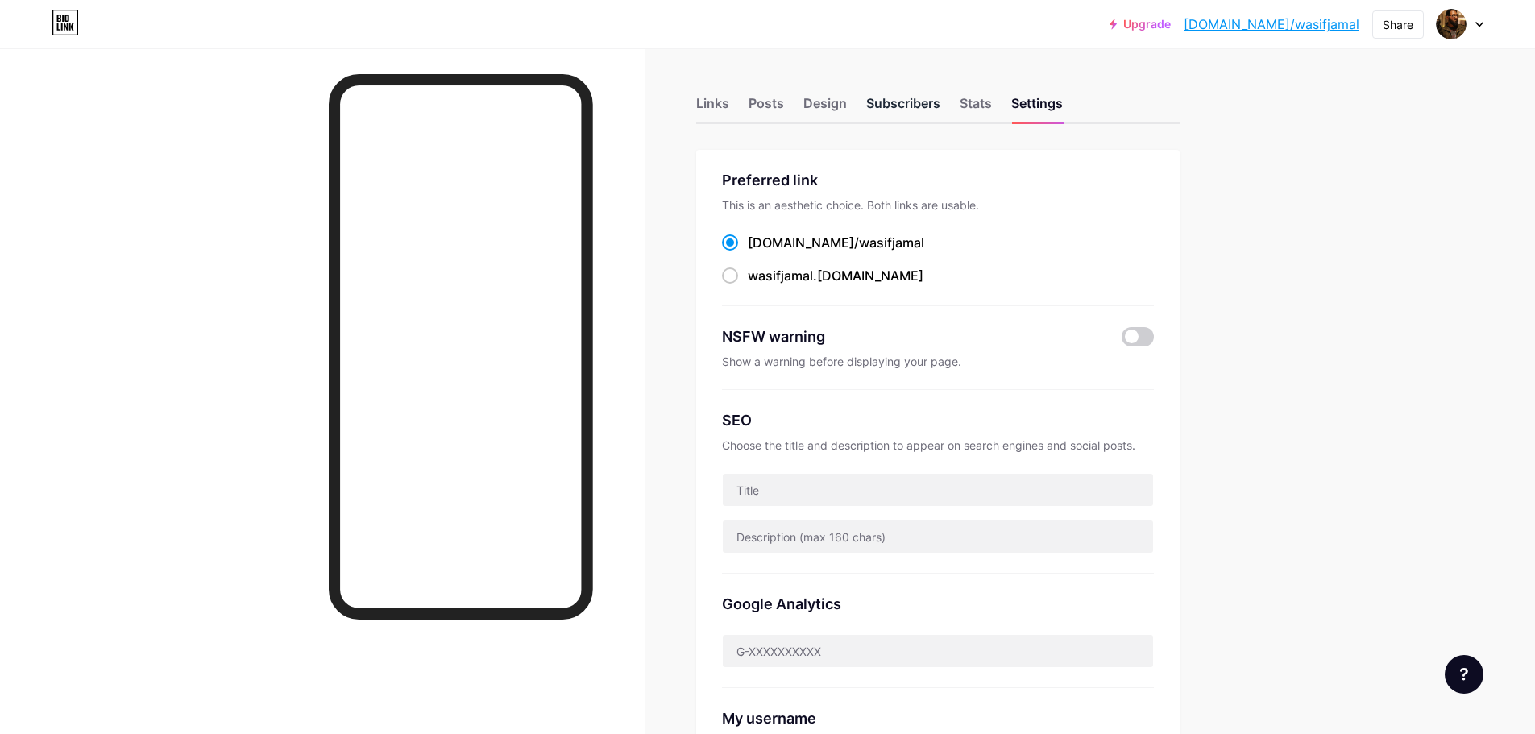
click at [911, 103] on div "Subscribers" at bounding box center [903, 107] width 74 height 29
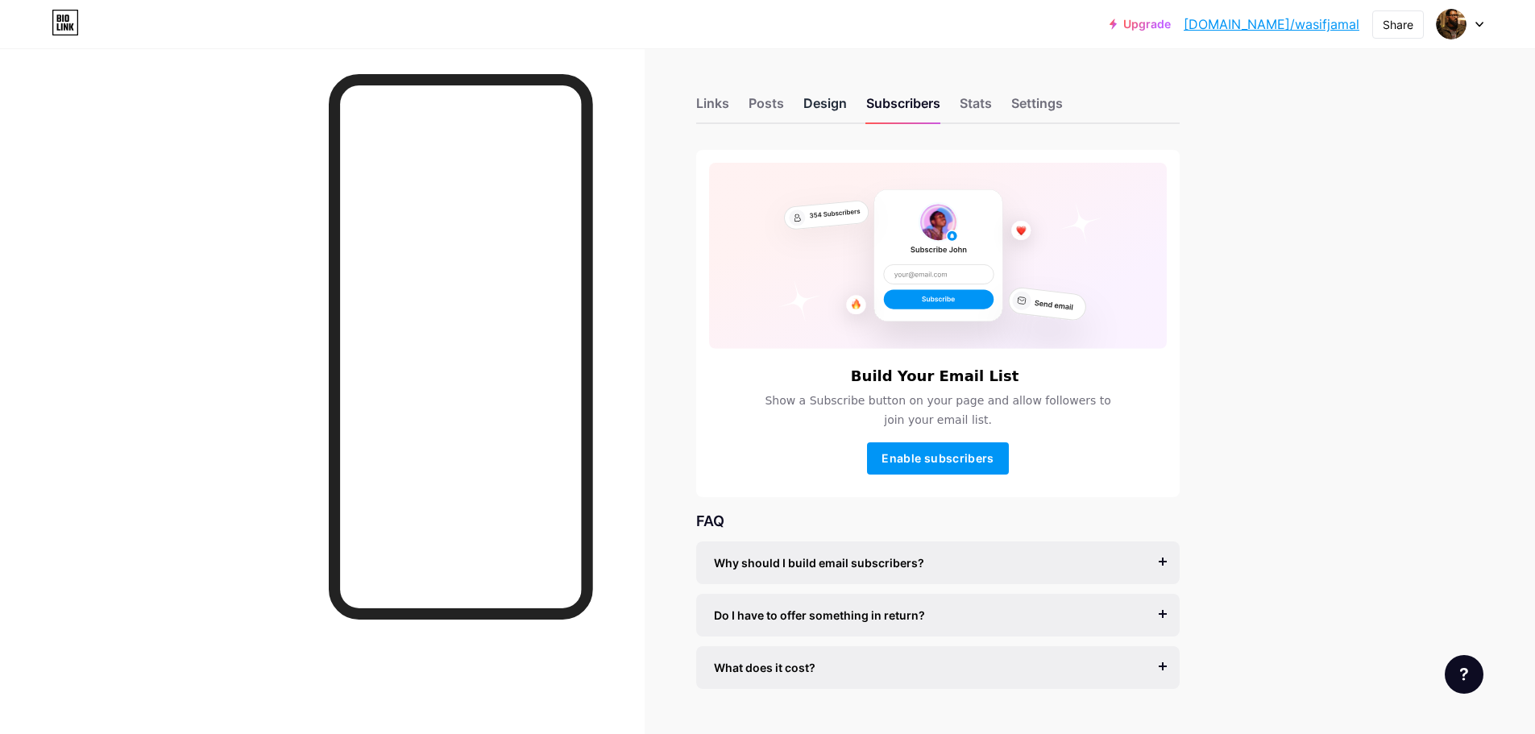
click at [839, 102] on div "Design" at bounding box center [825, 107] width 44 height 29
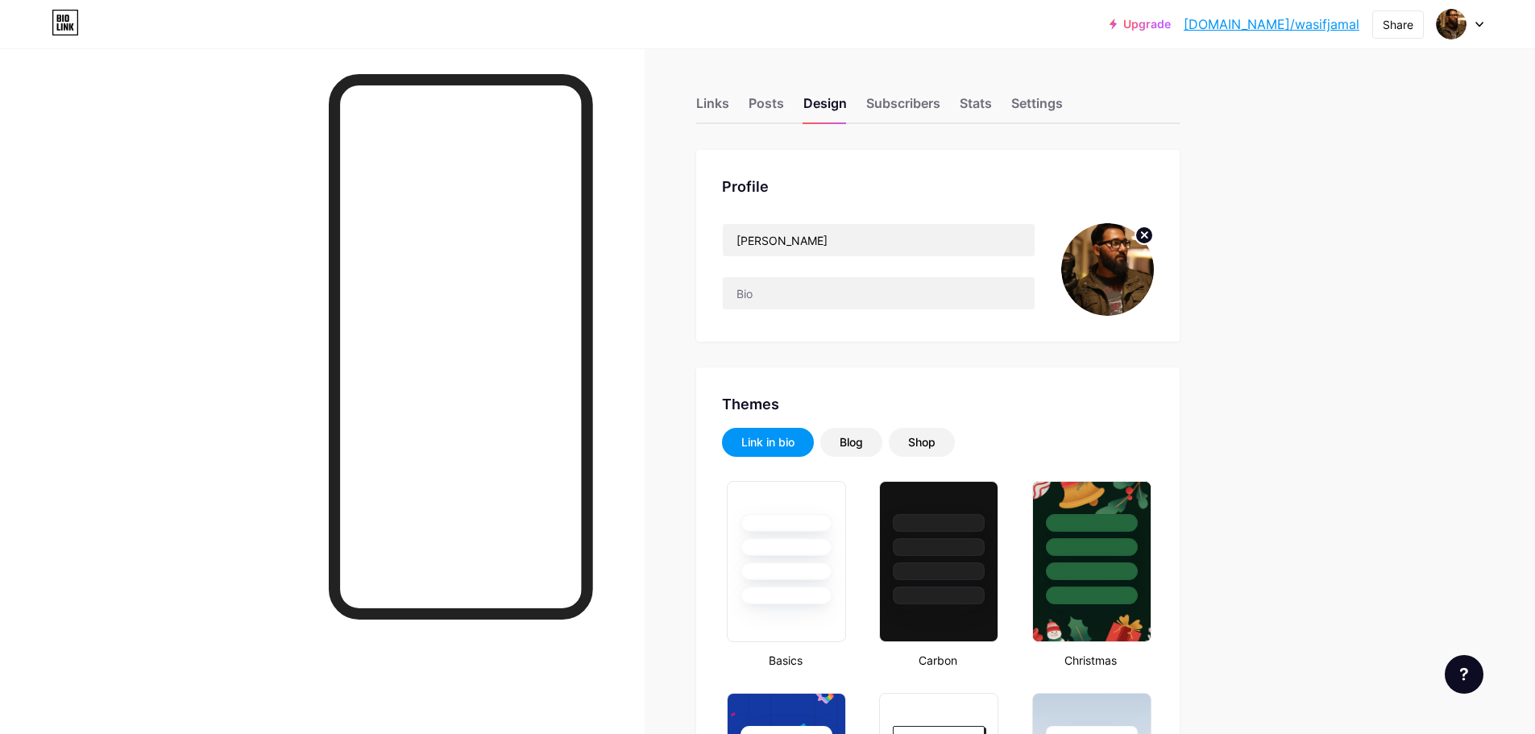
click at [1147, 234] on circle at bounding box center [1144, 235] width 18 height 18
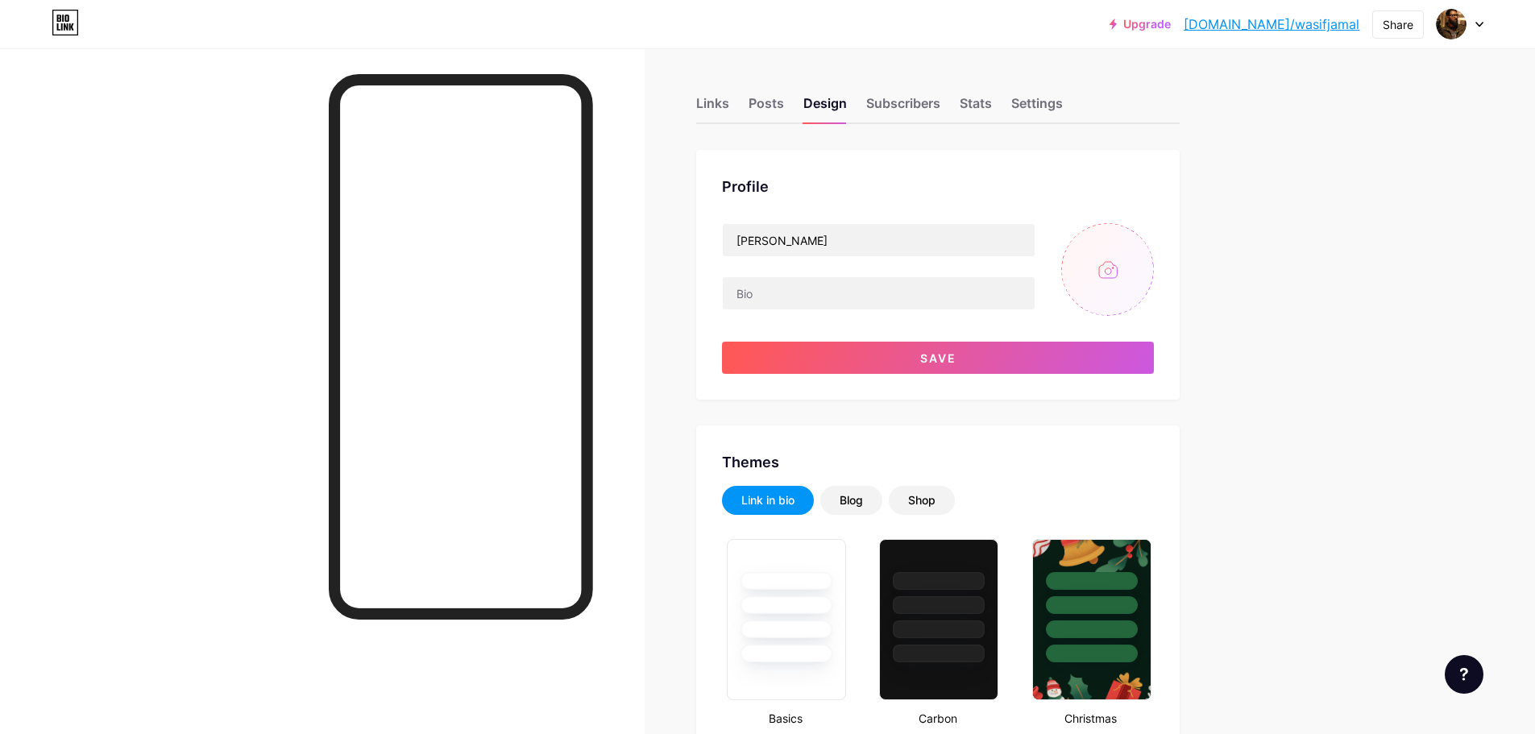
click at [1110, 271] on input "file" at bounding box center [1107, 269] width 93 height 93
type input "C:\fakepath\IMG_20661.JPG"
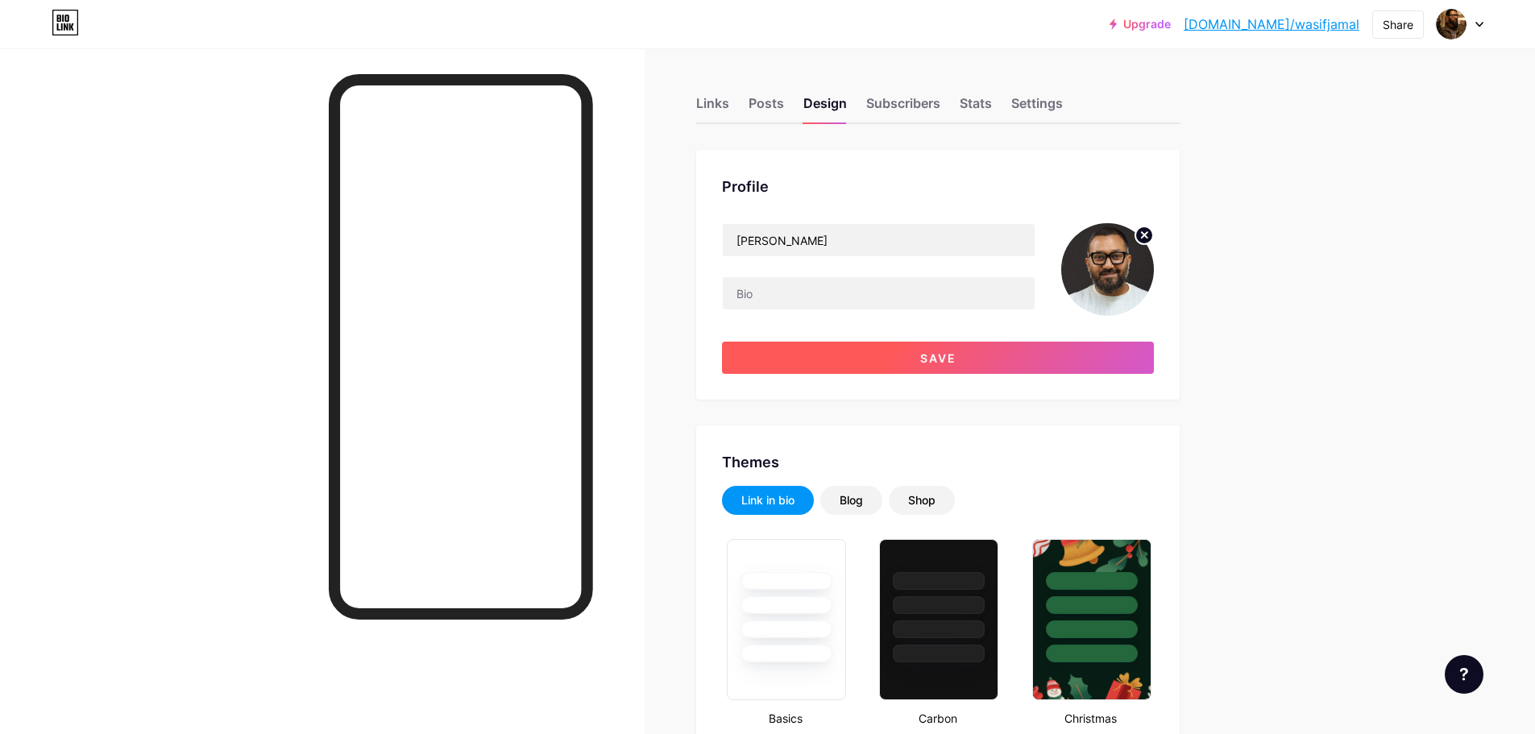
click at [922, 360] on button "Save" at bounding box center [938, 358] width 432 height 32
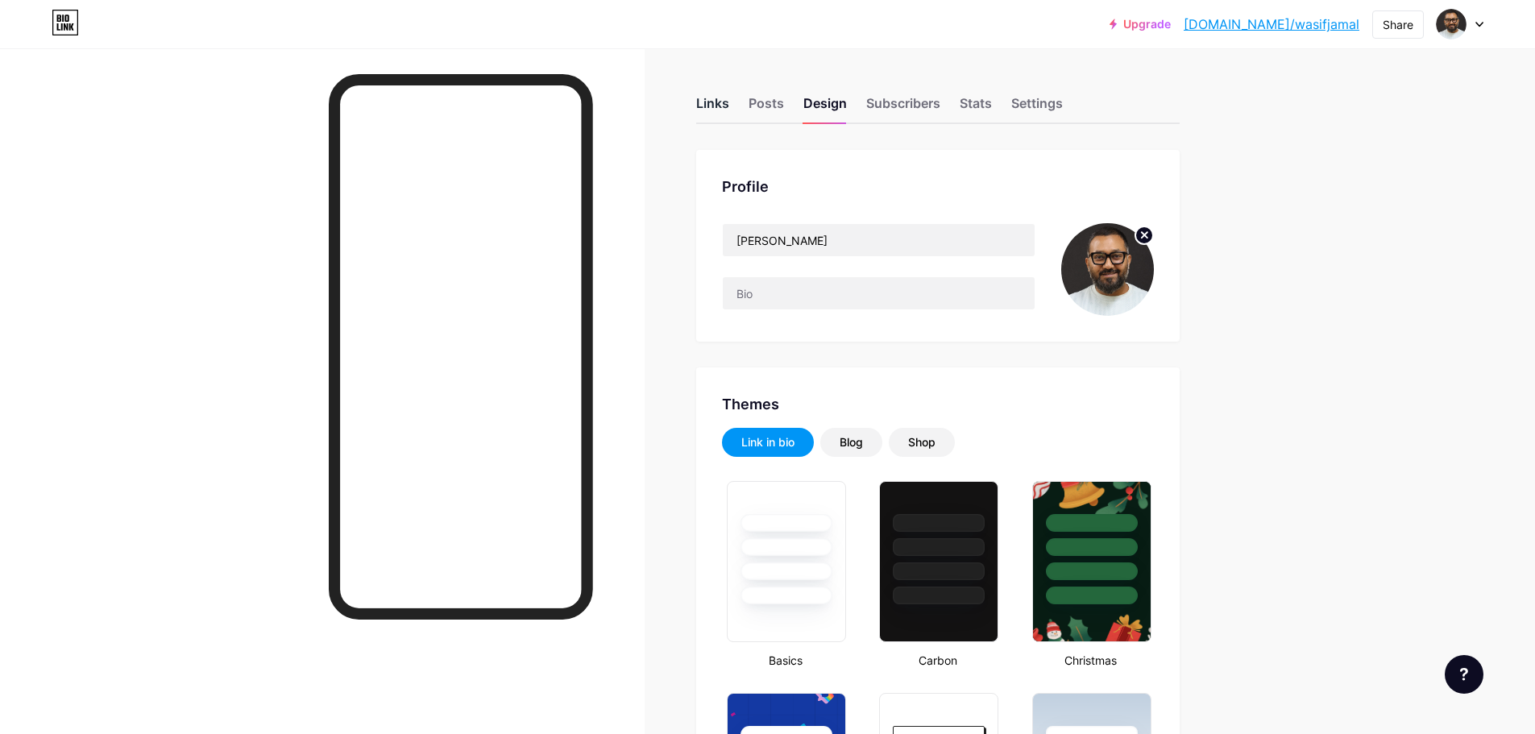
click at [710, 101] on div "Links" at bounding box center [712, 107] width 33 height 29
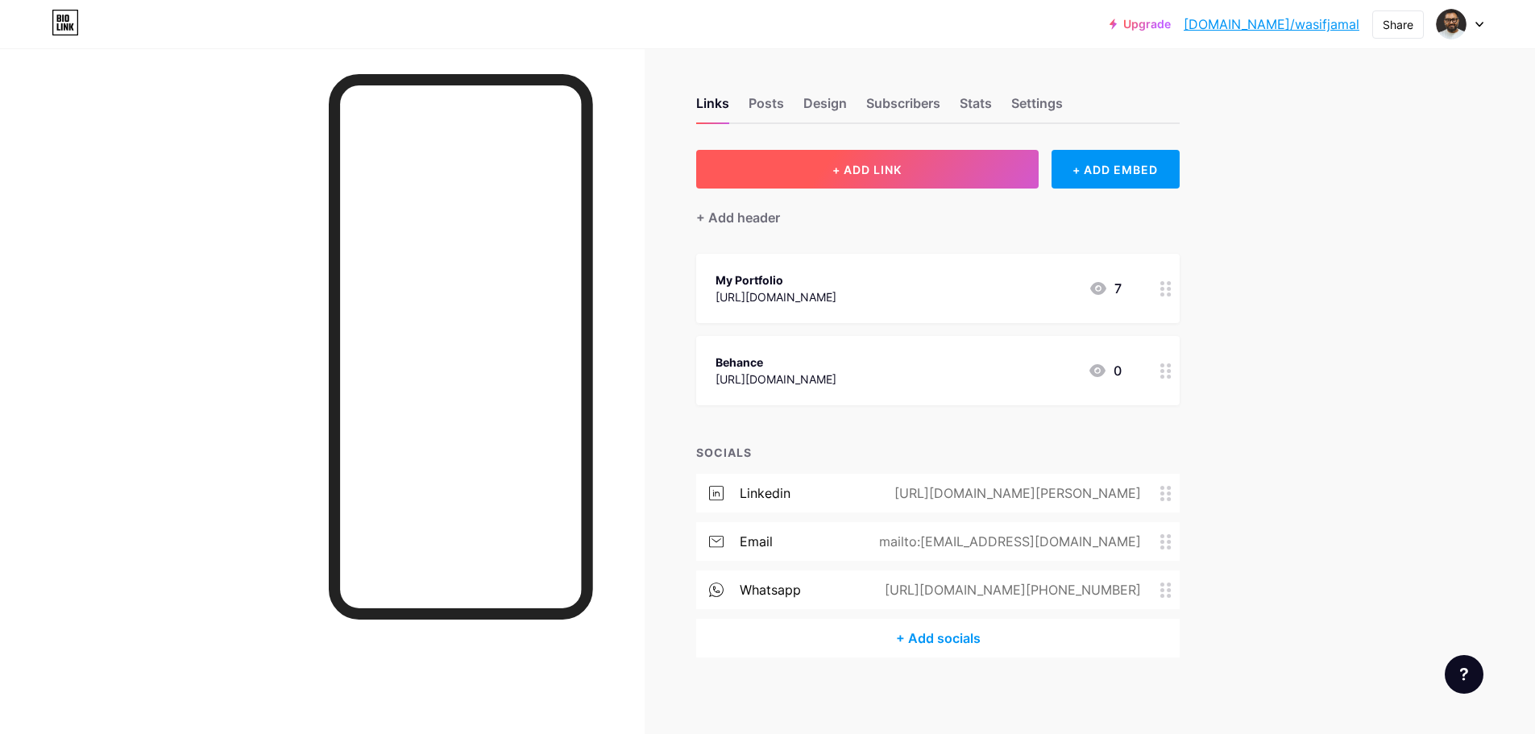
click at [894, 165] on span "+ ADD LINK" at bounding box center [866, 170] width 69 height 14
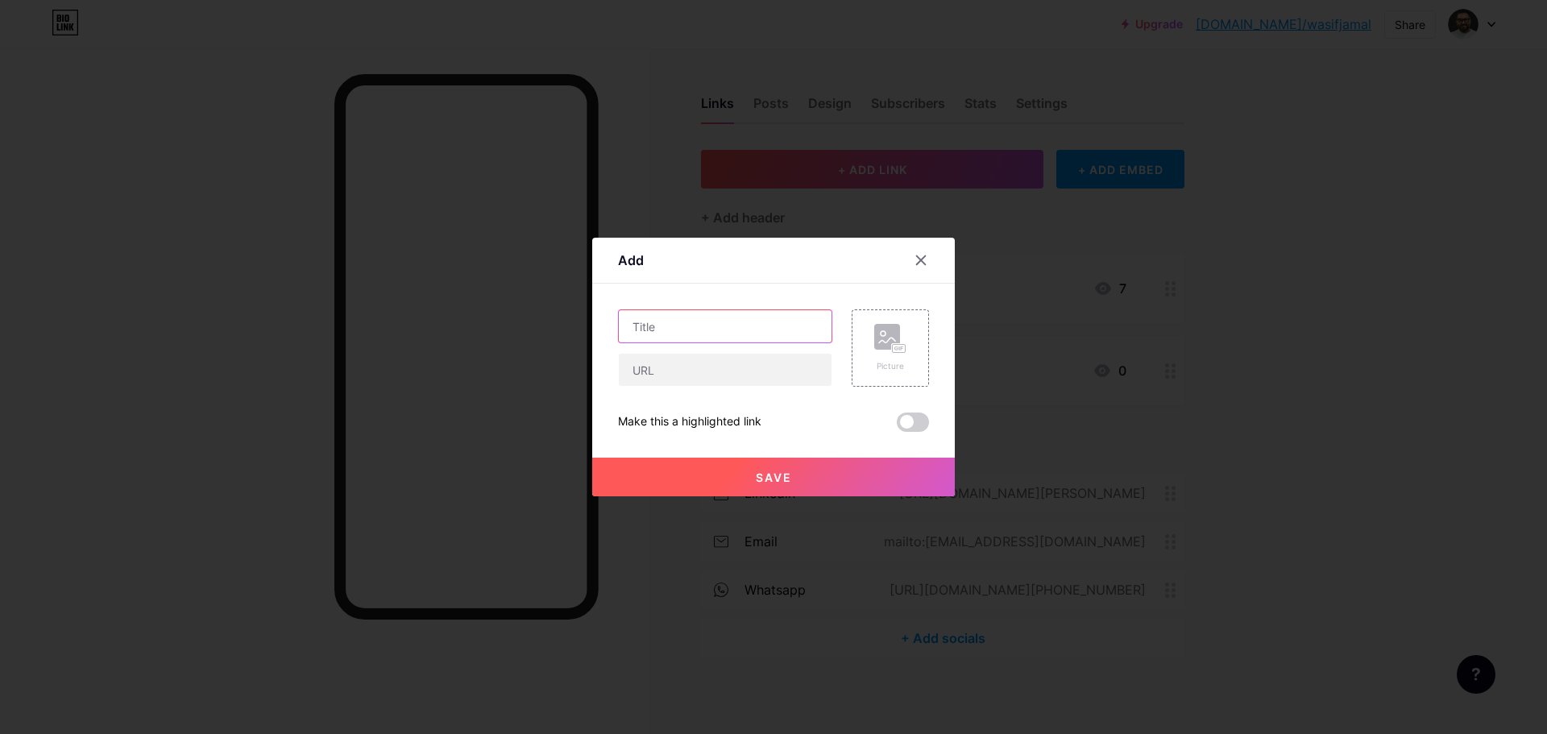
click at [678, 315] on input "text" at bounding box center [725, 326] width 213 height 32
type input "Website"
click at [680, 368] on input "text" at bounding box center [725, 370] width 213 height 32
paste input "[URL][DOMAIN_NAME]"
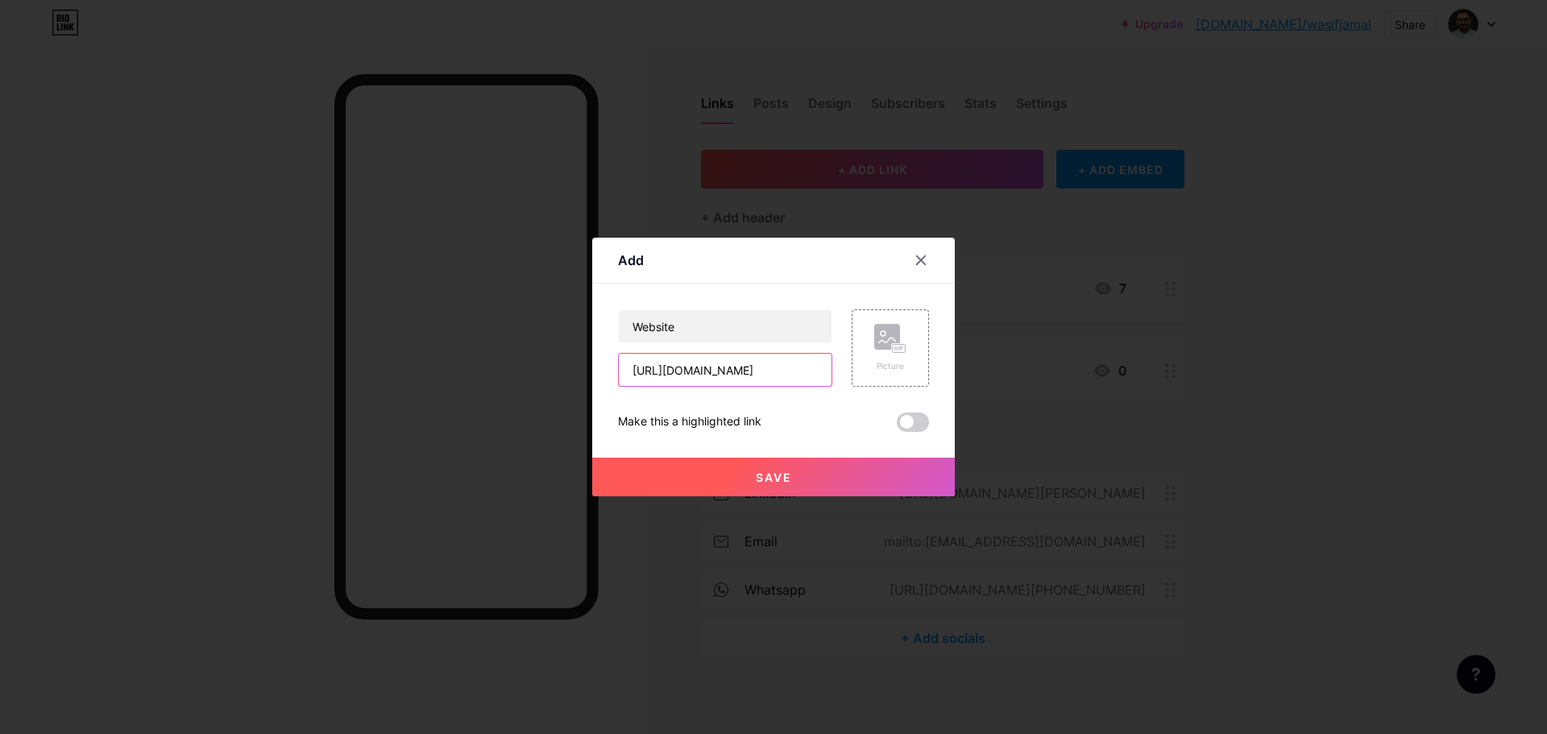
type input "[URL][DOMAIN_NAME]"
click at [773, 473] on span "Save" at bounding box center [774, 477] width 36 height 14
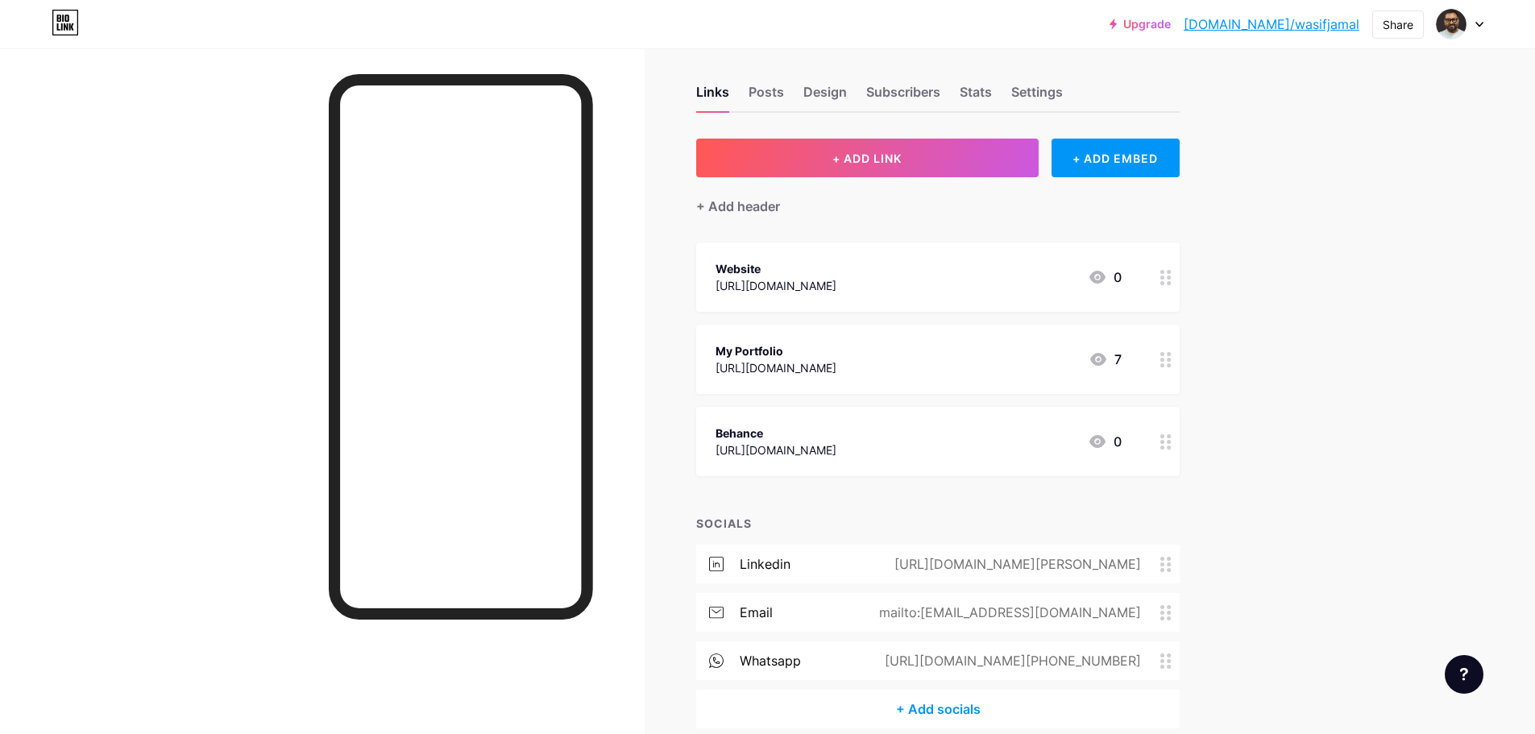
scroll to position [0, 0]
